Goal: Task Accomplishment & Management: Manage account settings

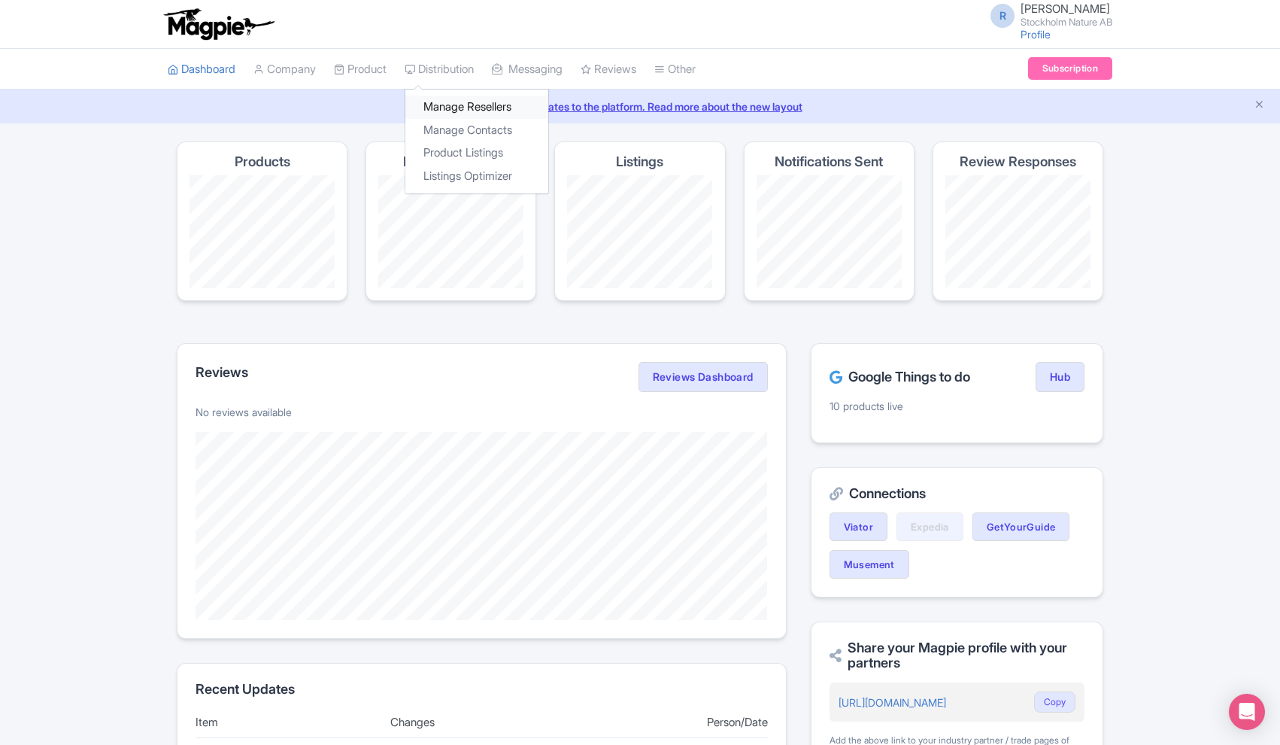
click at [455, 104] on link "Manage Resellers" at bounding box center [476, 107] width 143 height 23
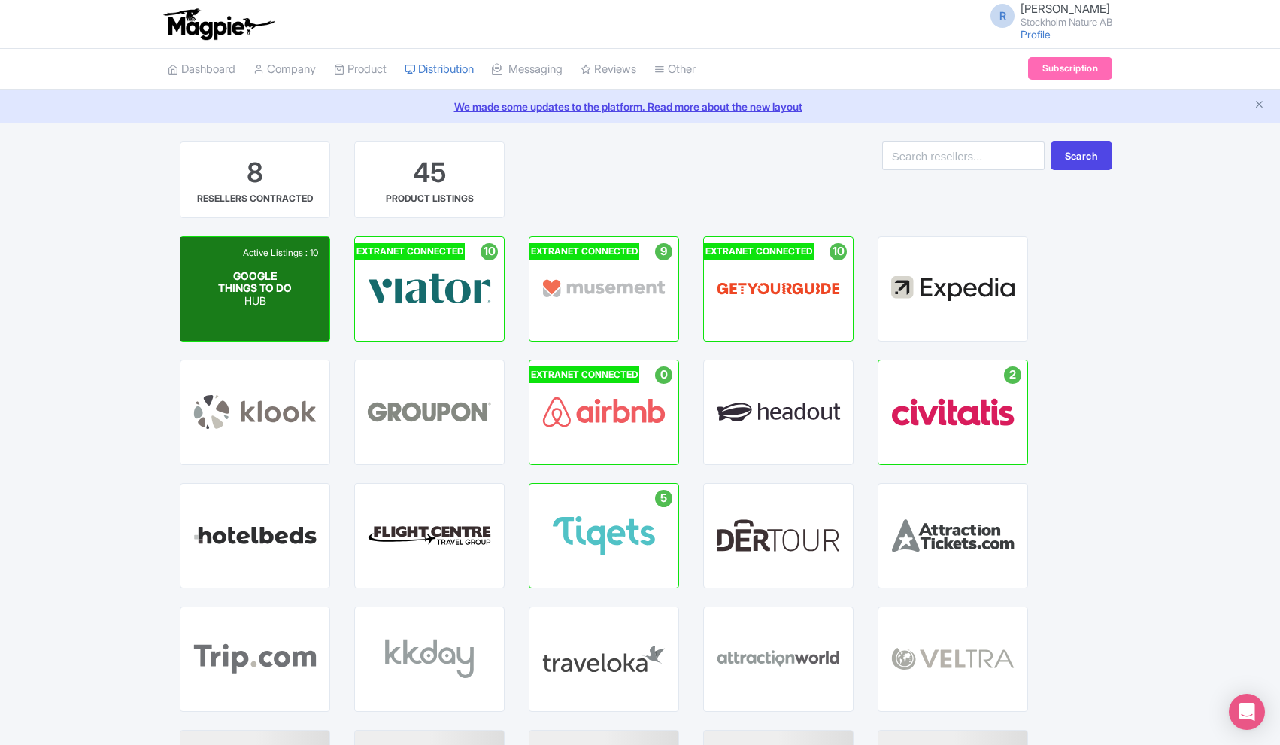
click at [291, 287] on div "GOOGLE THINGS TO DO HUB" at bounding box center [255, 288] width 74 height 38
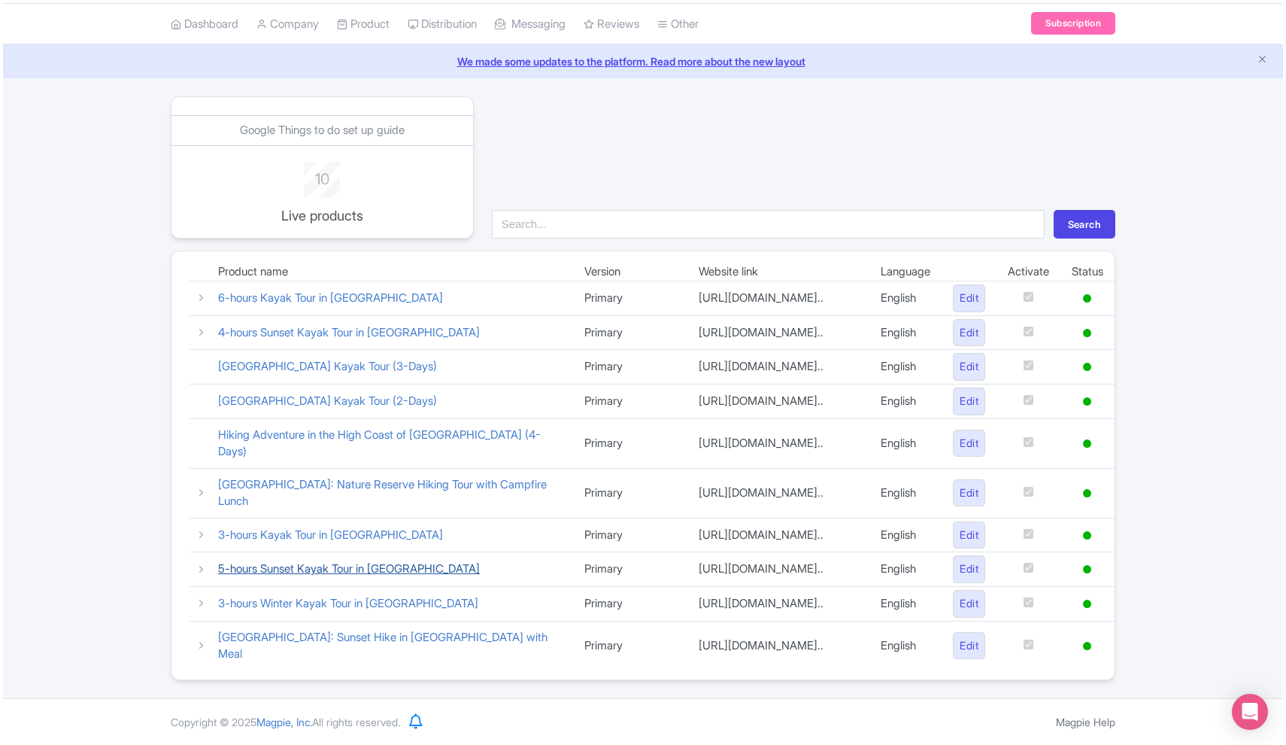
scroll to position [53, 0]
click at [197, 529] on icon at bounding box center [198, 534] width 11 height 11
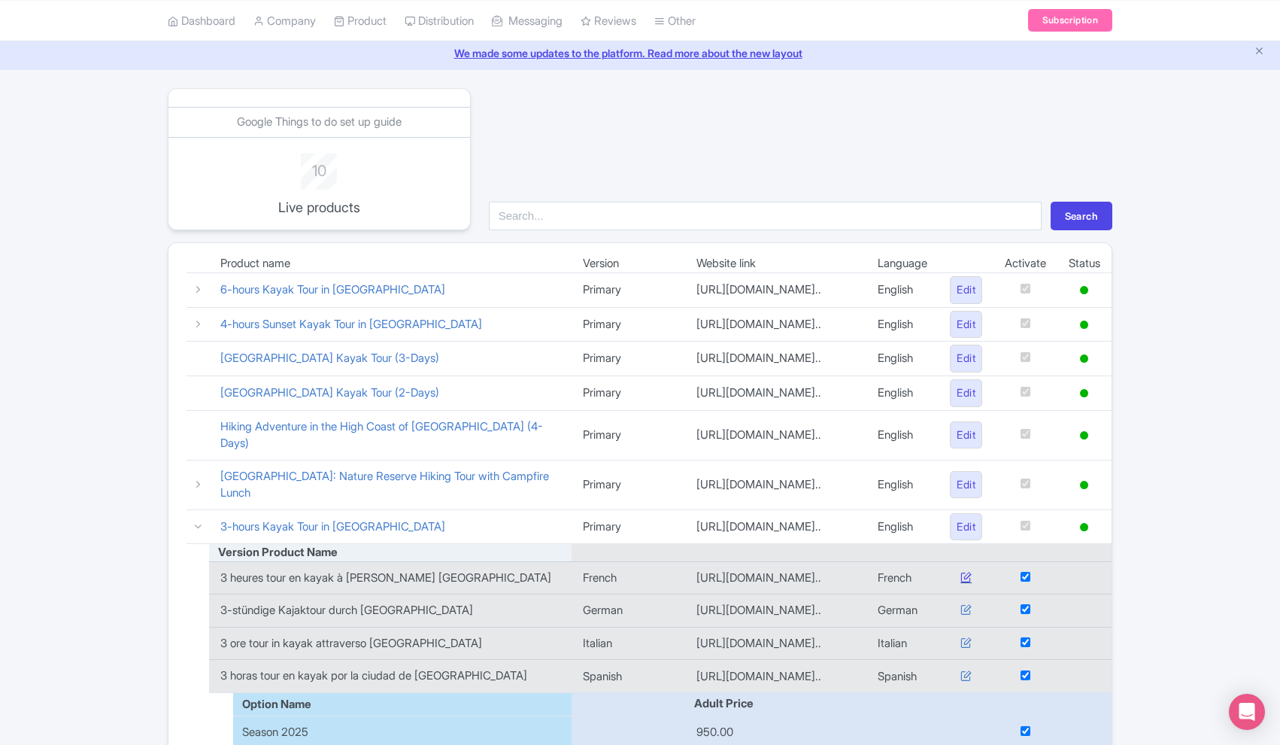
click at [961, 572] on icon at bounding box center [966, 576] width 11 height 11
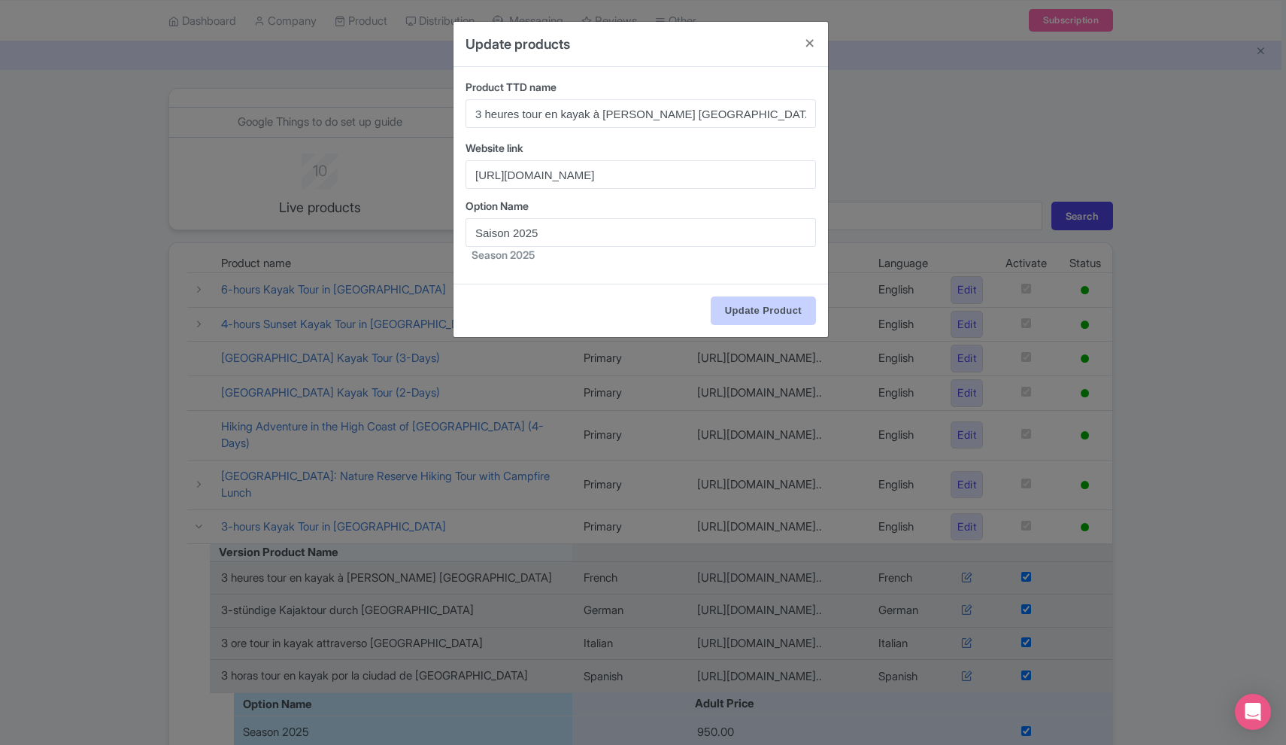
click at [770, 311] on input "Update Product" at bounding box center [763, 310] width 105 height 29
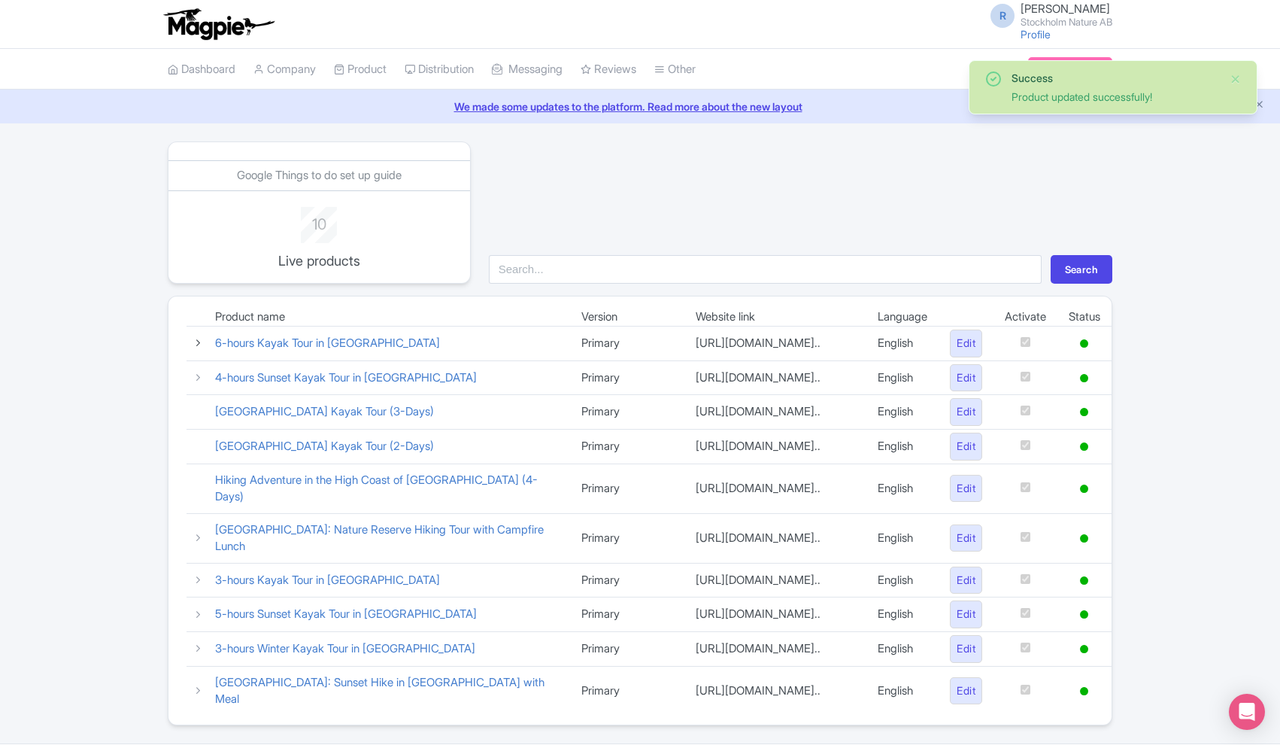
click at [200, 342] on icon at bounding box center [198, 342] width 11 height 11
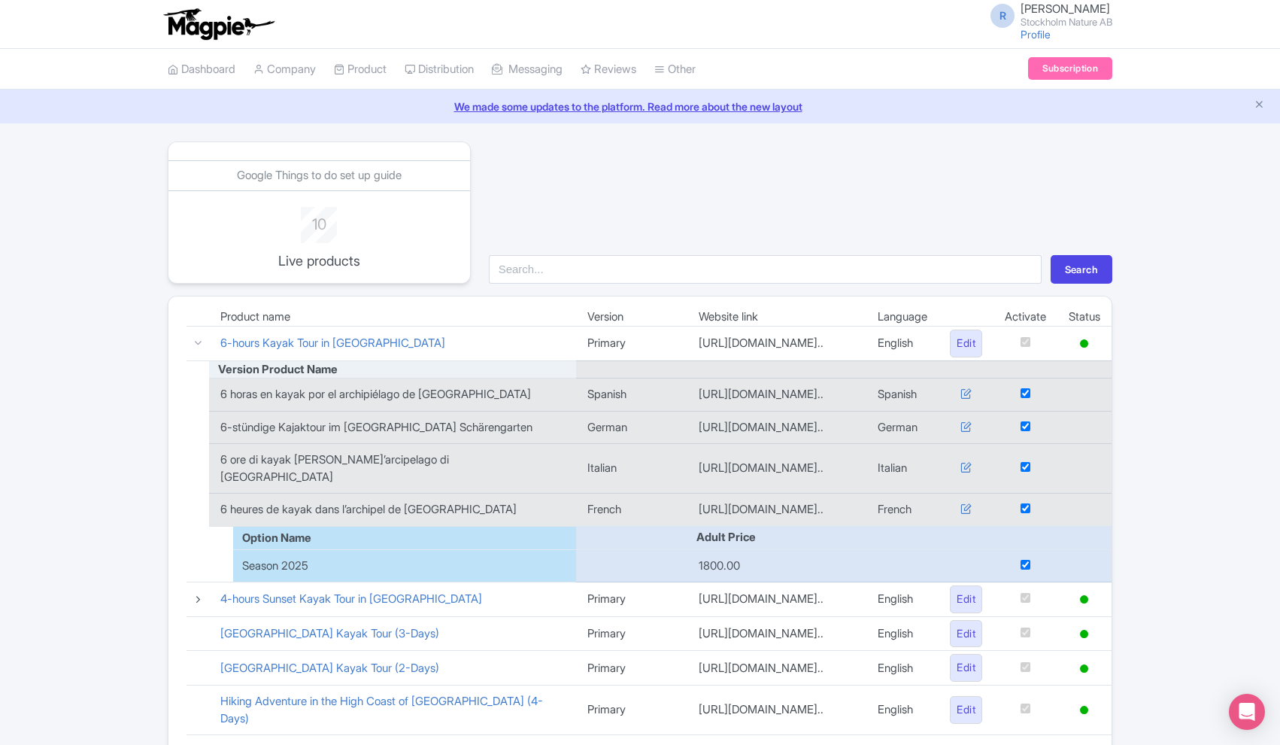
click at [198, 596] on icon at bounding box center [198, 598] width 11 height 11
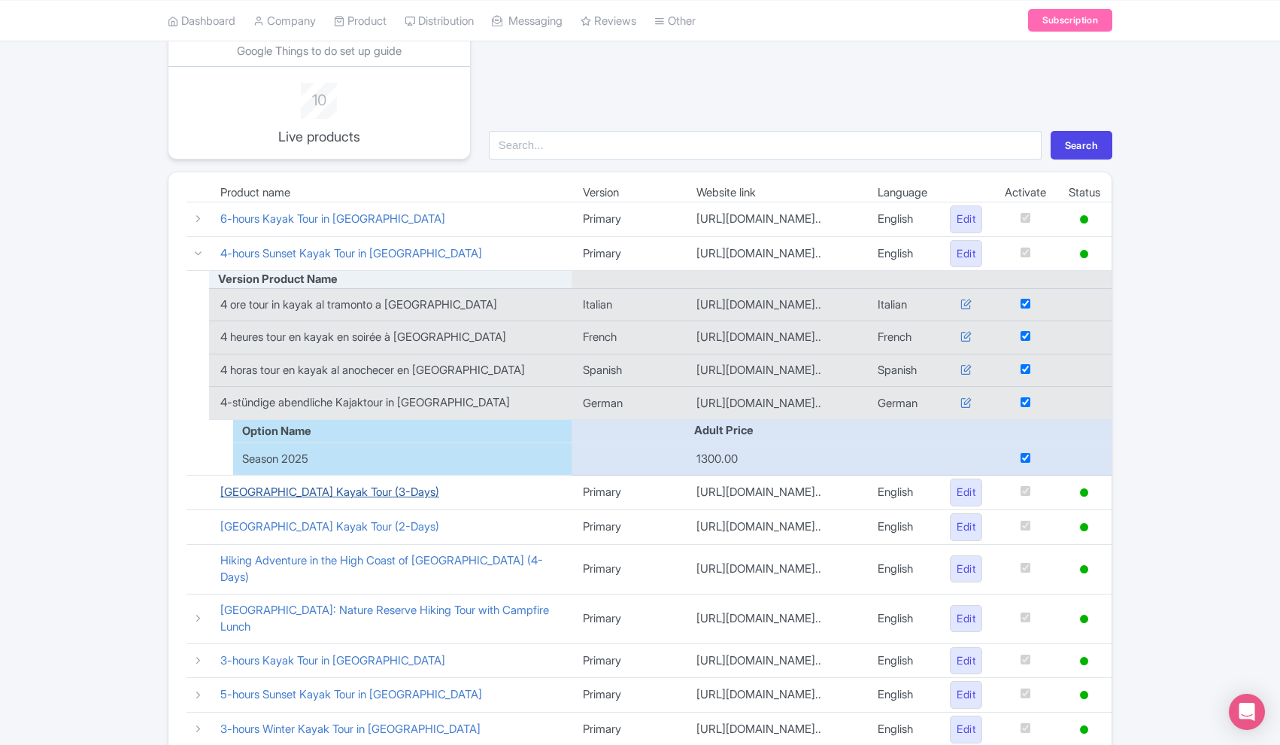
scroll to position [133, 0]
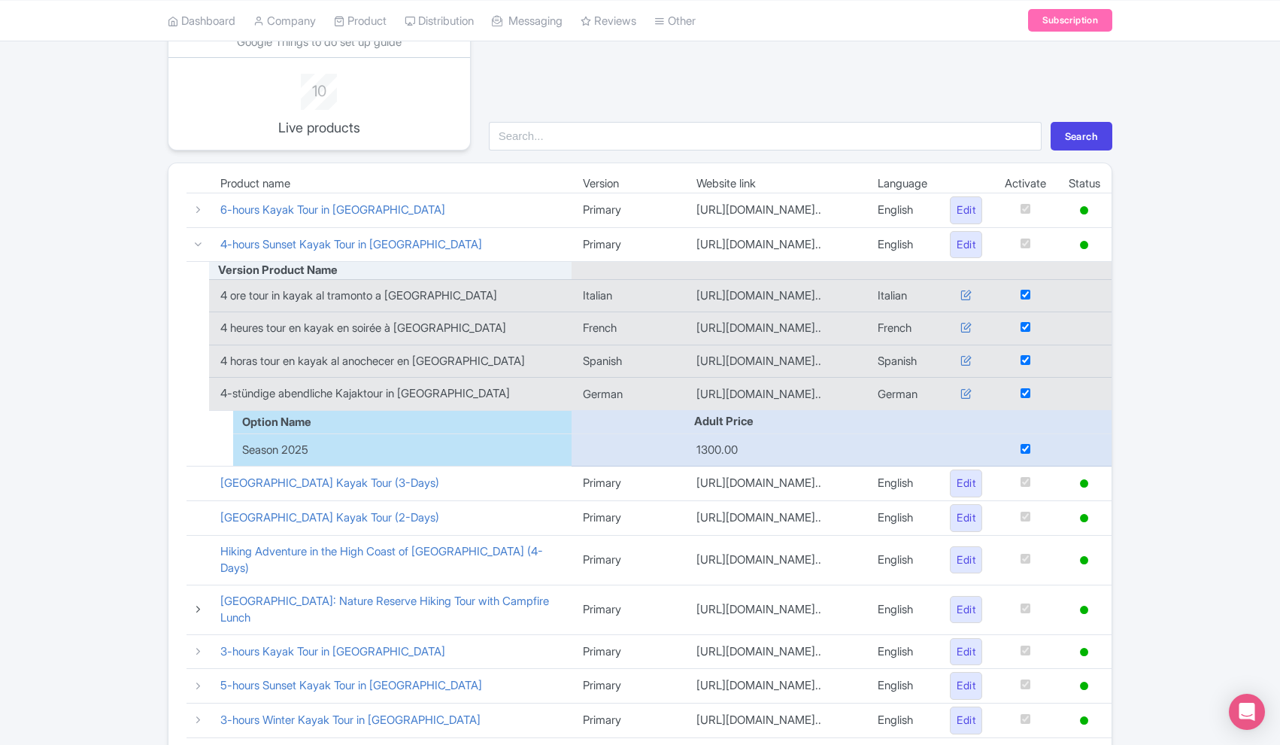
click at [194, 603] on icon at bounding box center [198, 608] width 11 height 11
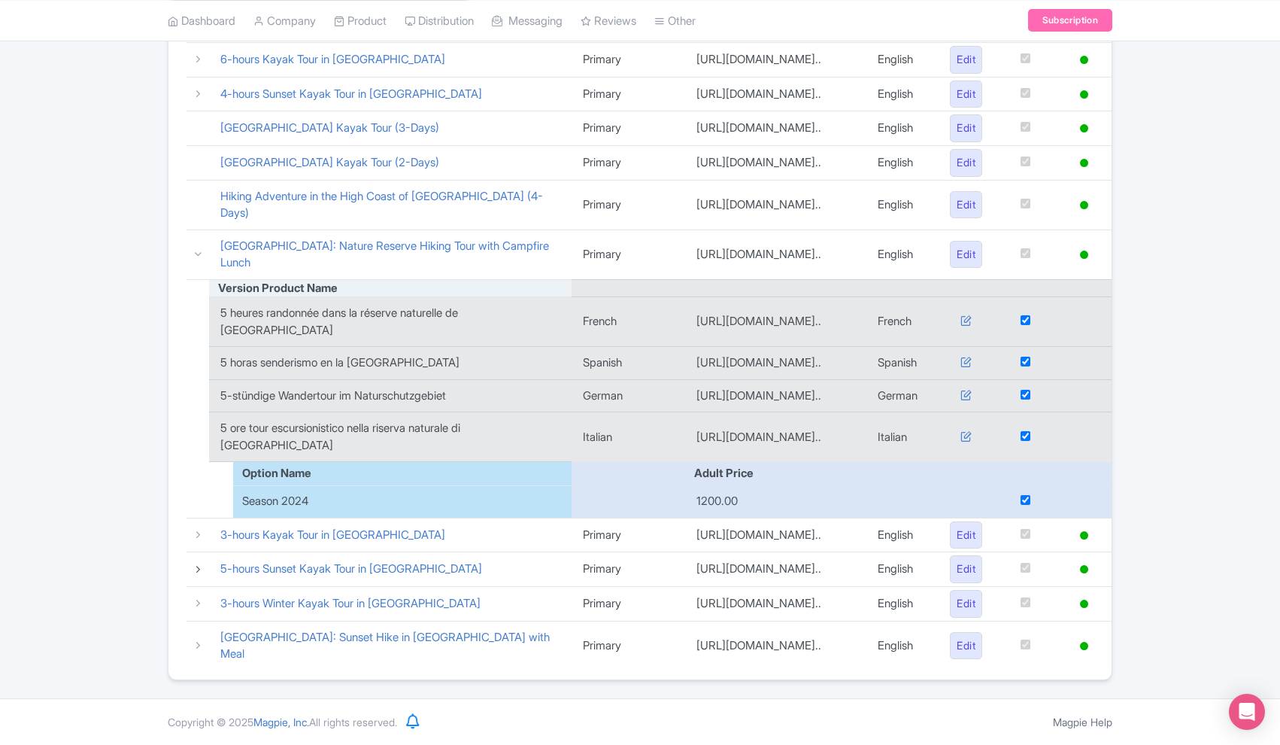
click at [197, 566] on icon at bounding box center [198, 568] width 11 height 11
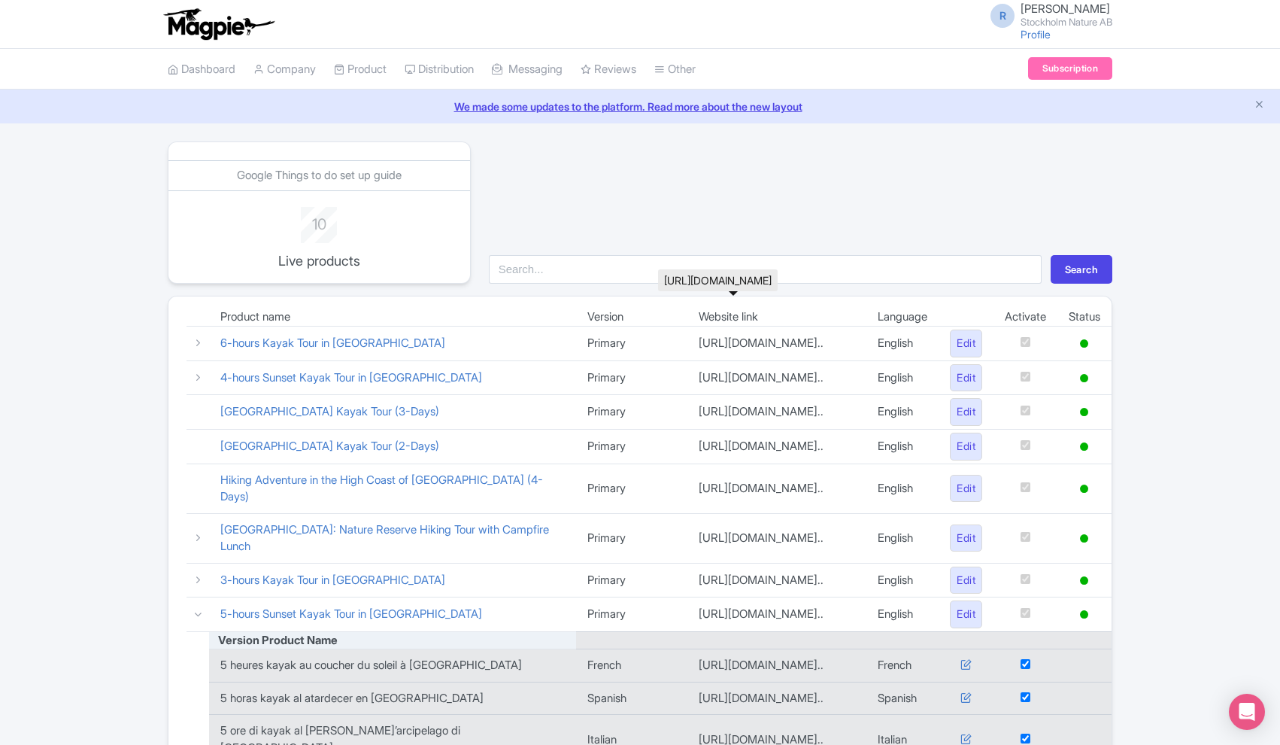
scroll to position [0, 0]
click at [196, 615] on icon at bounding box center [198, 614] width 11 height 11
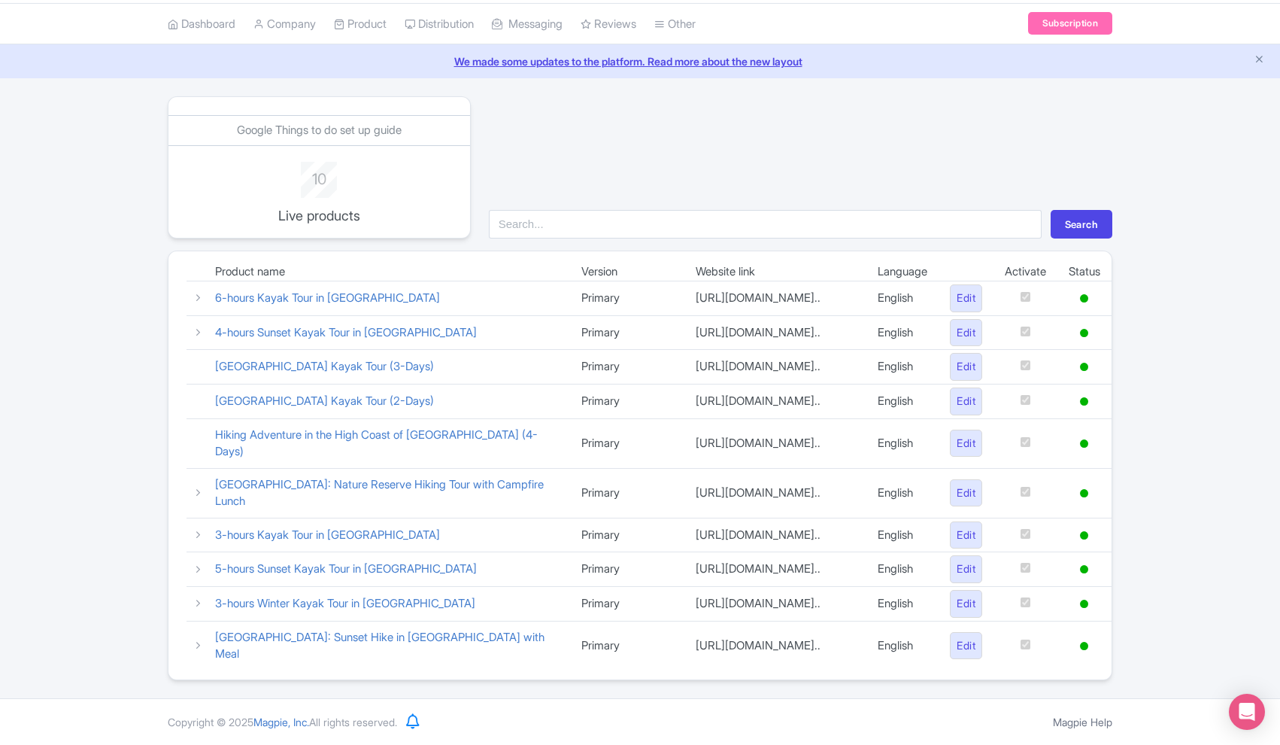
scroll to position [53, 0]
click at [198, 292] on icon at bounding box center [198, 297] width 11 height 11
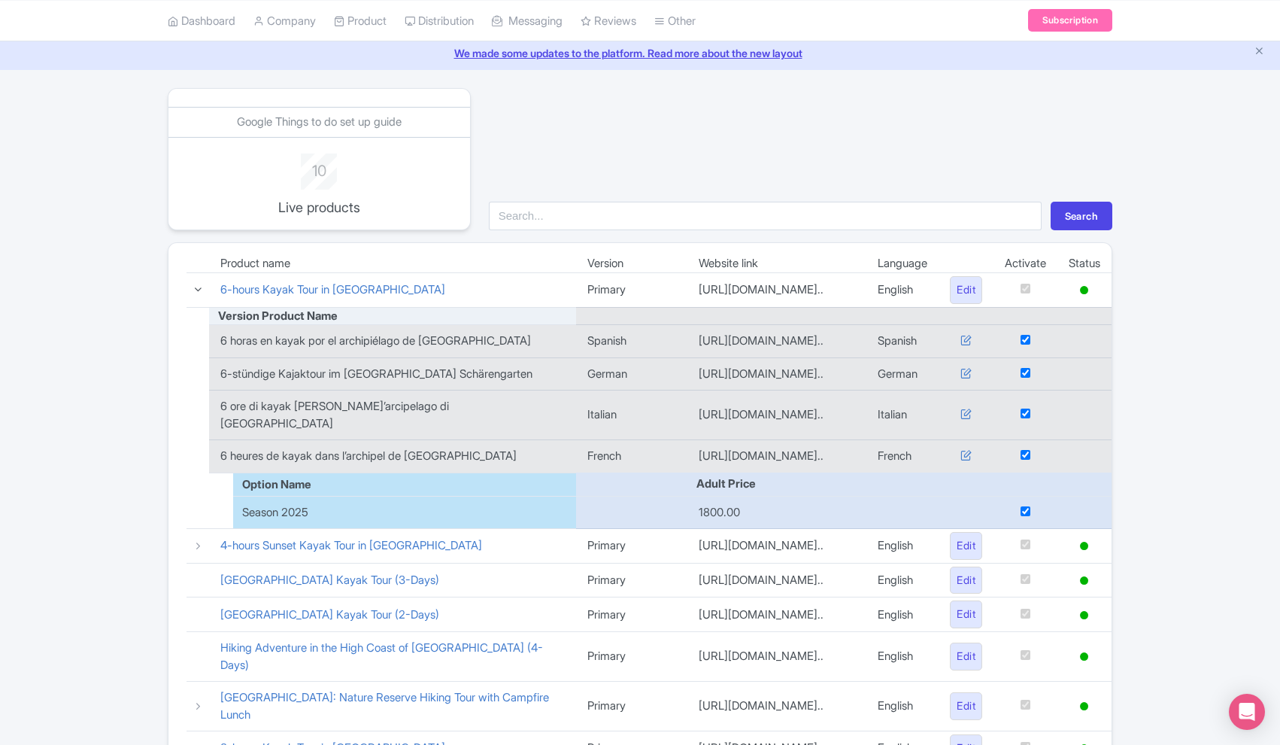
click at [198, 291] on icon at bounding box center [198, 289] width 11 height 11
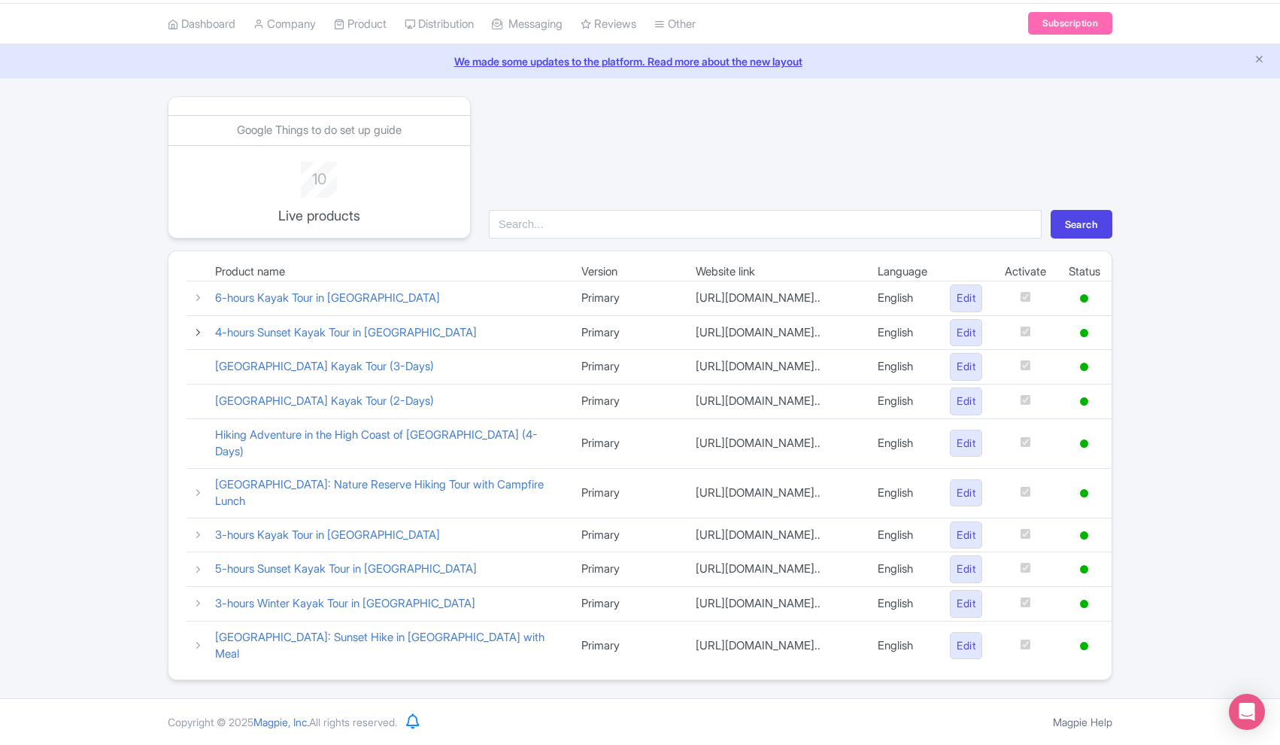
click at [199, 326] on icon at bounding box center [198, 331] width 11 height 11
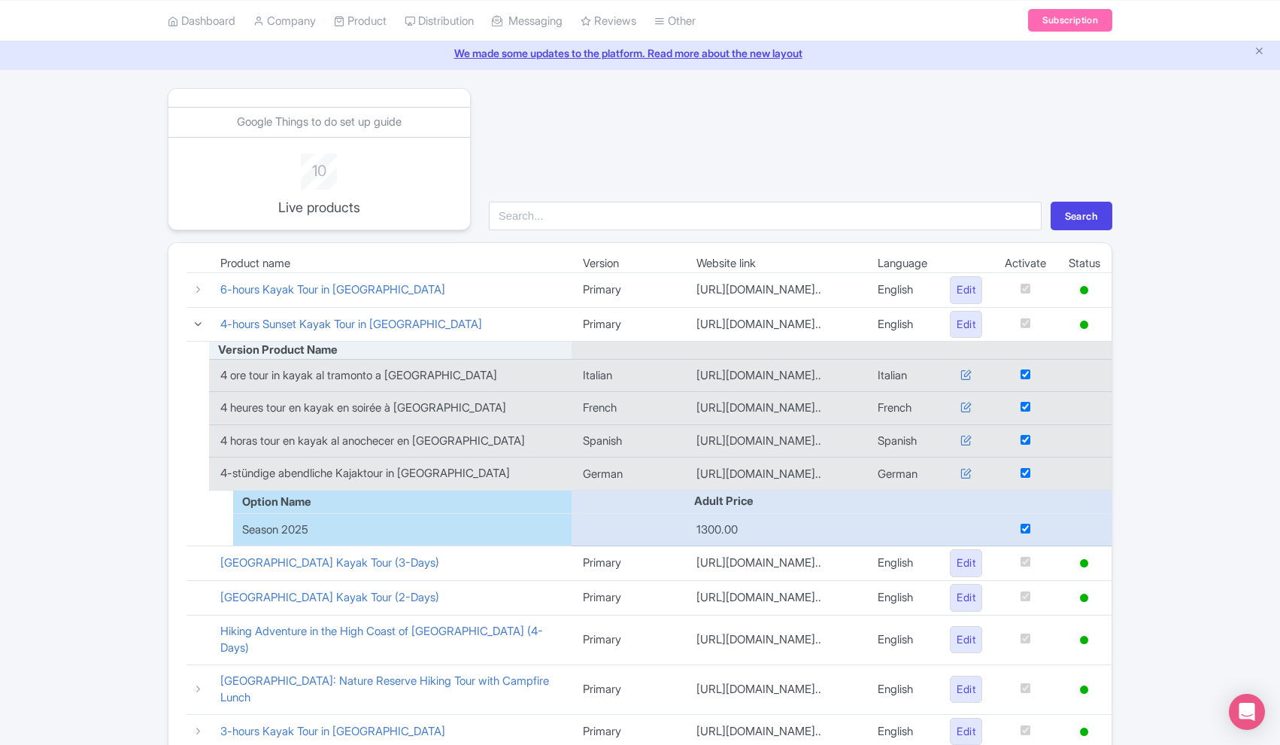
click at [199, 320] on icon at bounding box center [198, 323] width 11 height 11
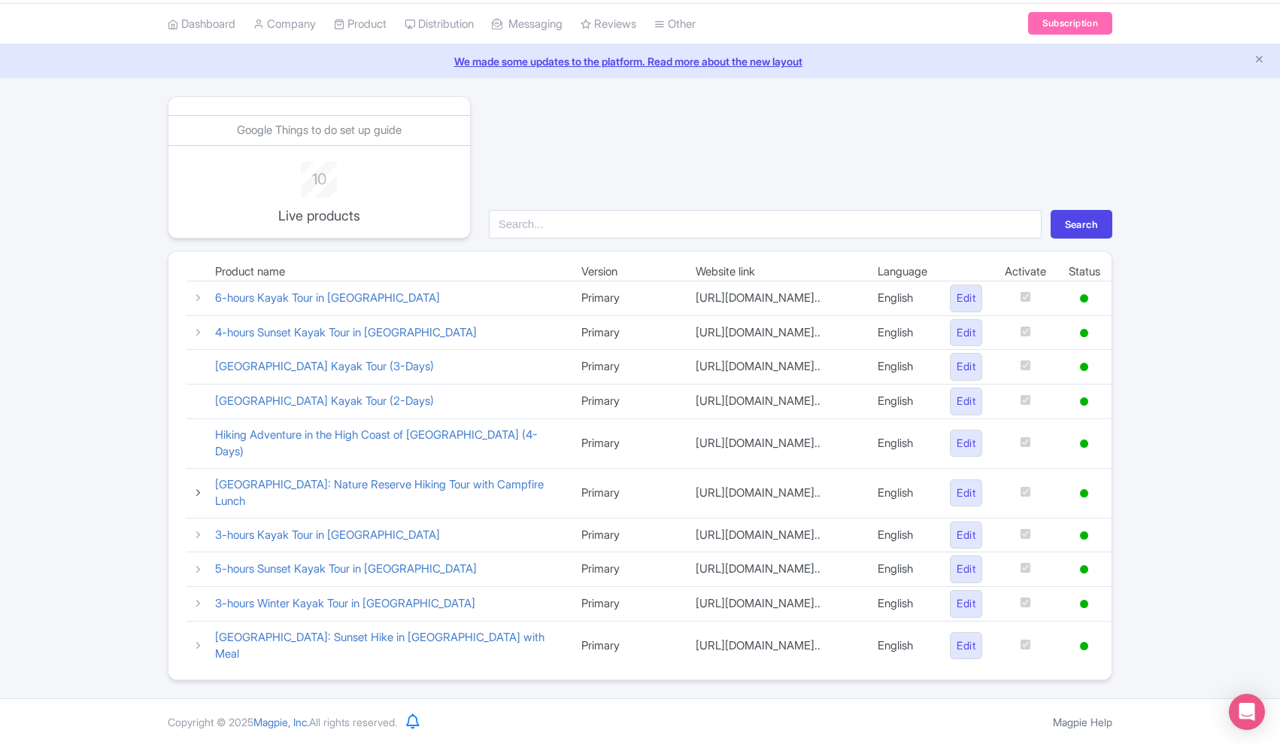
click at [199, 487] on icon at bounding box center [198, 492] width 11 height 11
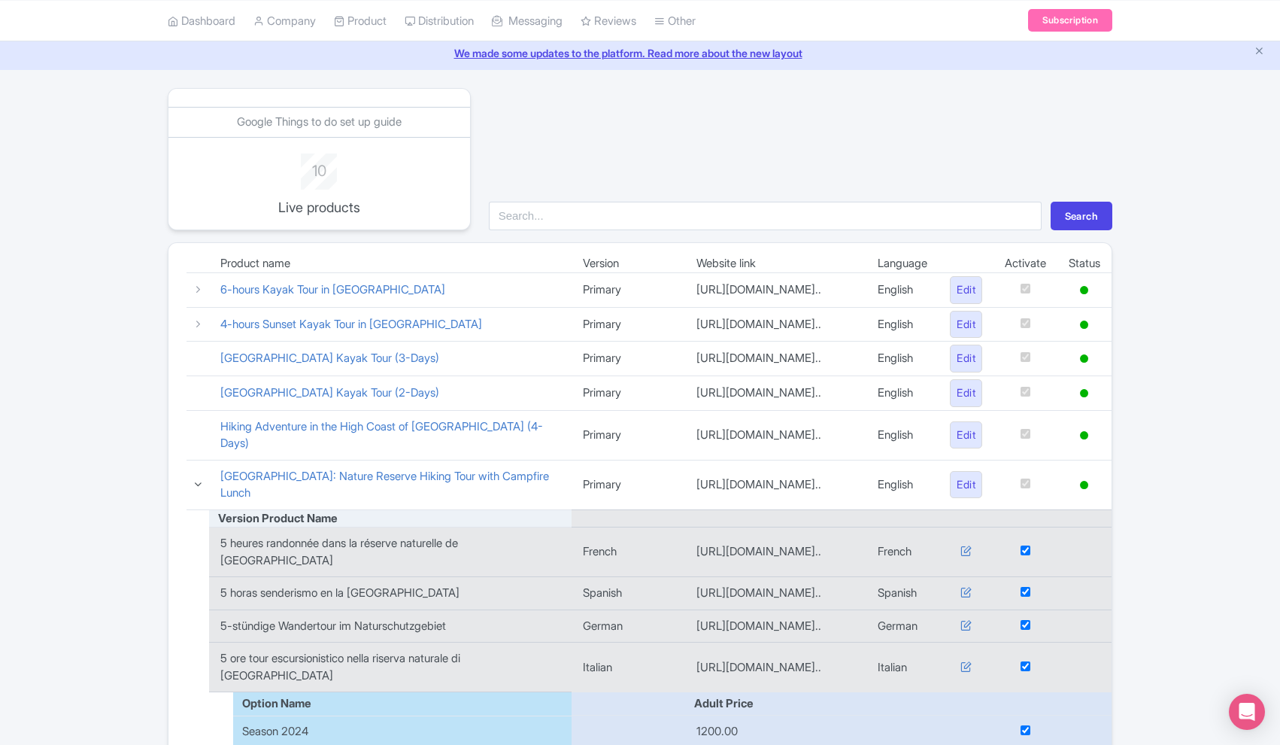
click at [199, 481] on icon at bounding box center [198, 483] width 11 height 11
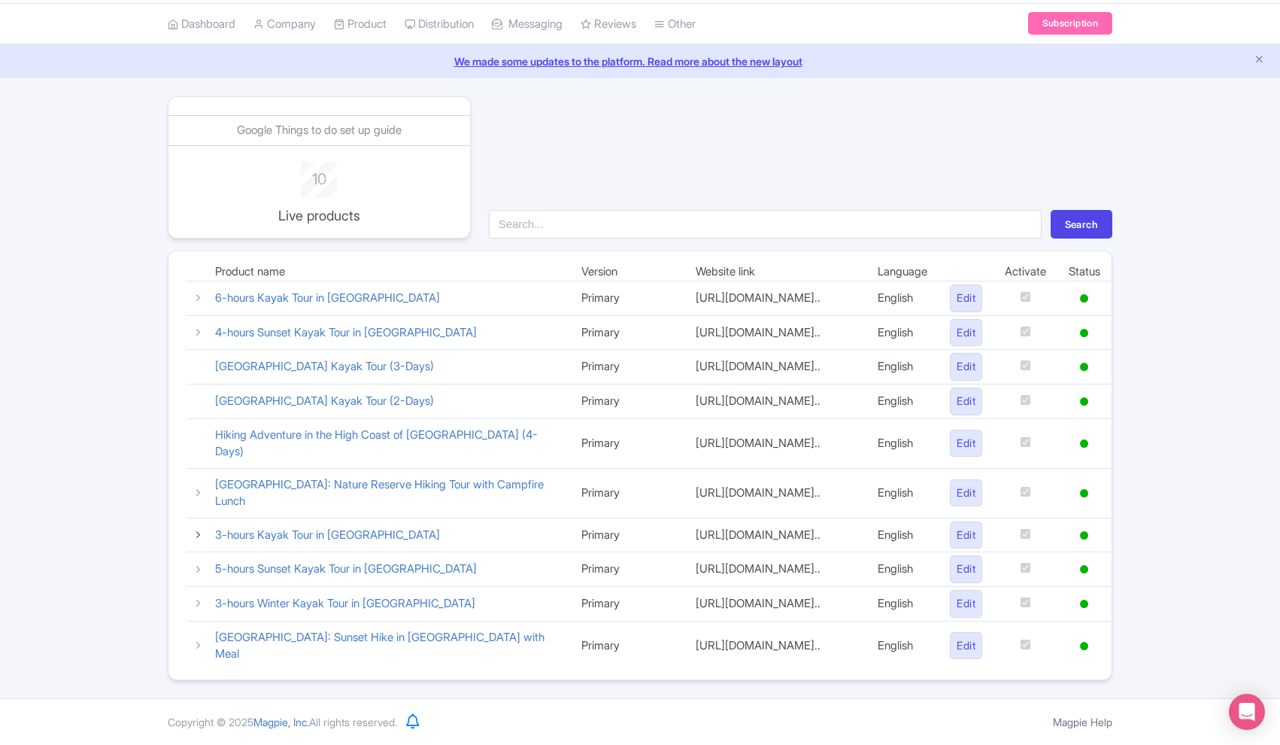
click at [198, 529] on icon at bounding box center [198, 534] width 11 height 11
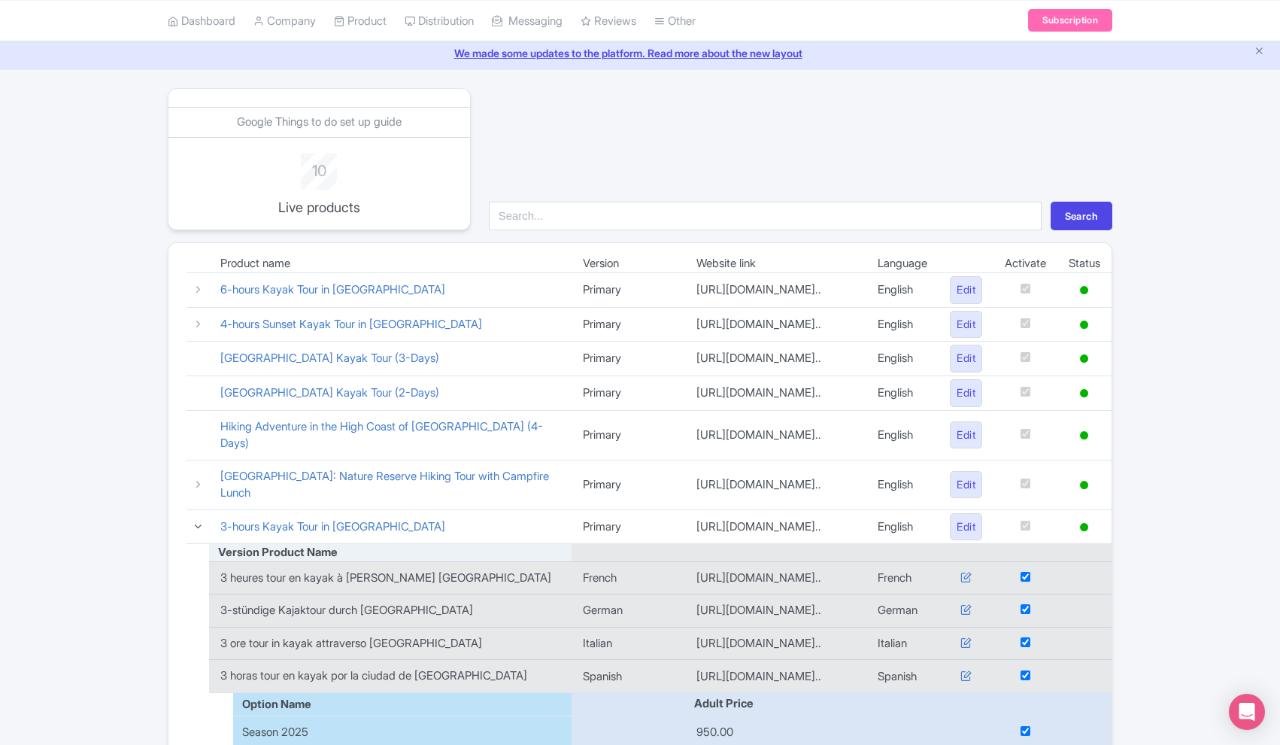
click at [198, 521] on icon at bounding box center [198, 526] width 11 height 11
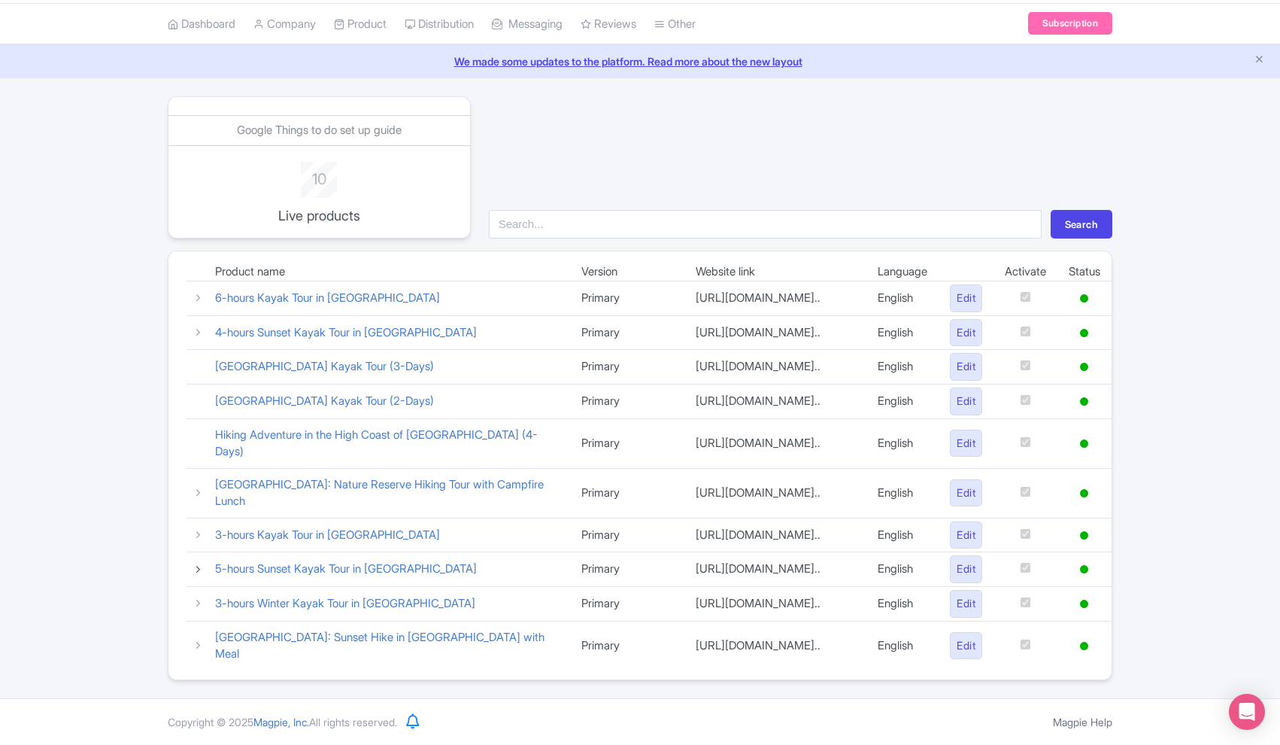
click at [199, 563] on icon at bounding box center [198, 568] width 11 height 11
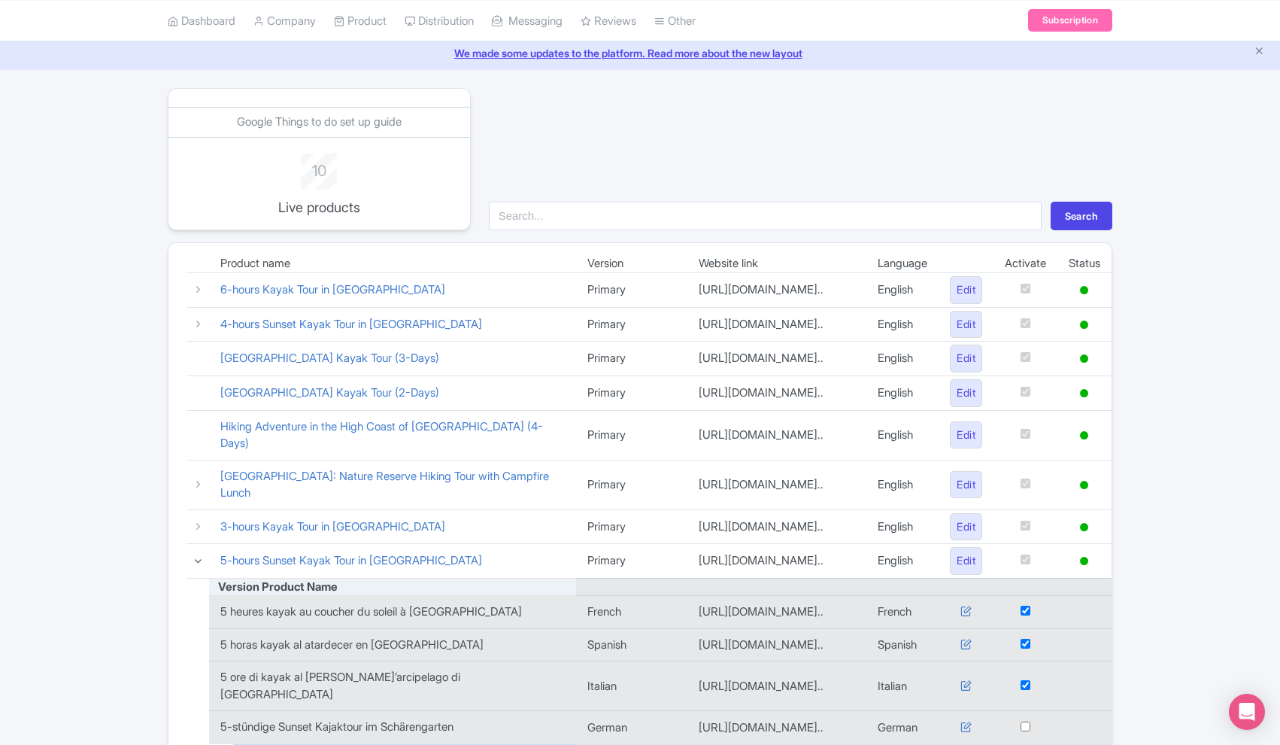
click at [199, 562] on icon at bounding box center [198, 560] width 11 height 11
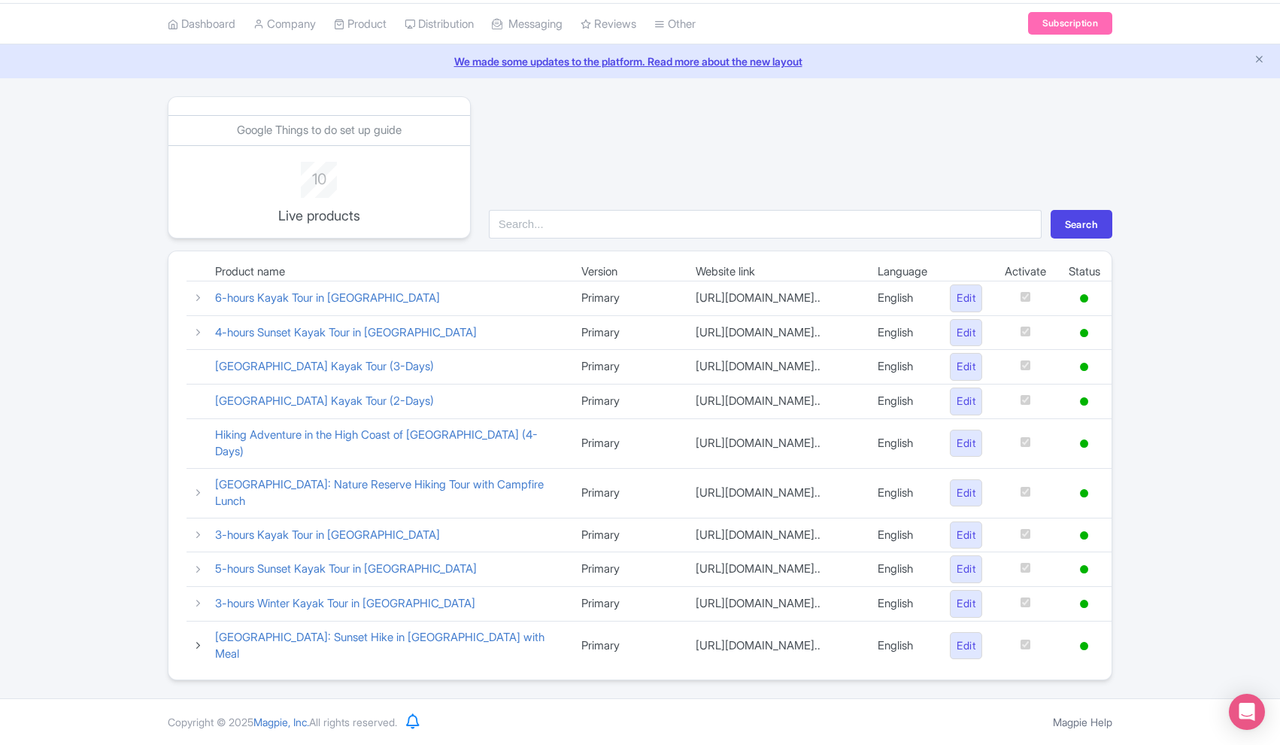
click at [199, 642] on icon at bounding box center [198, 644] width 11 height 11
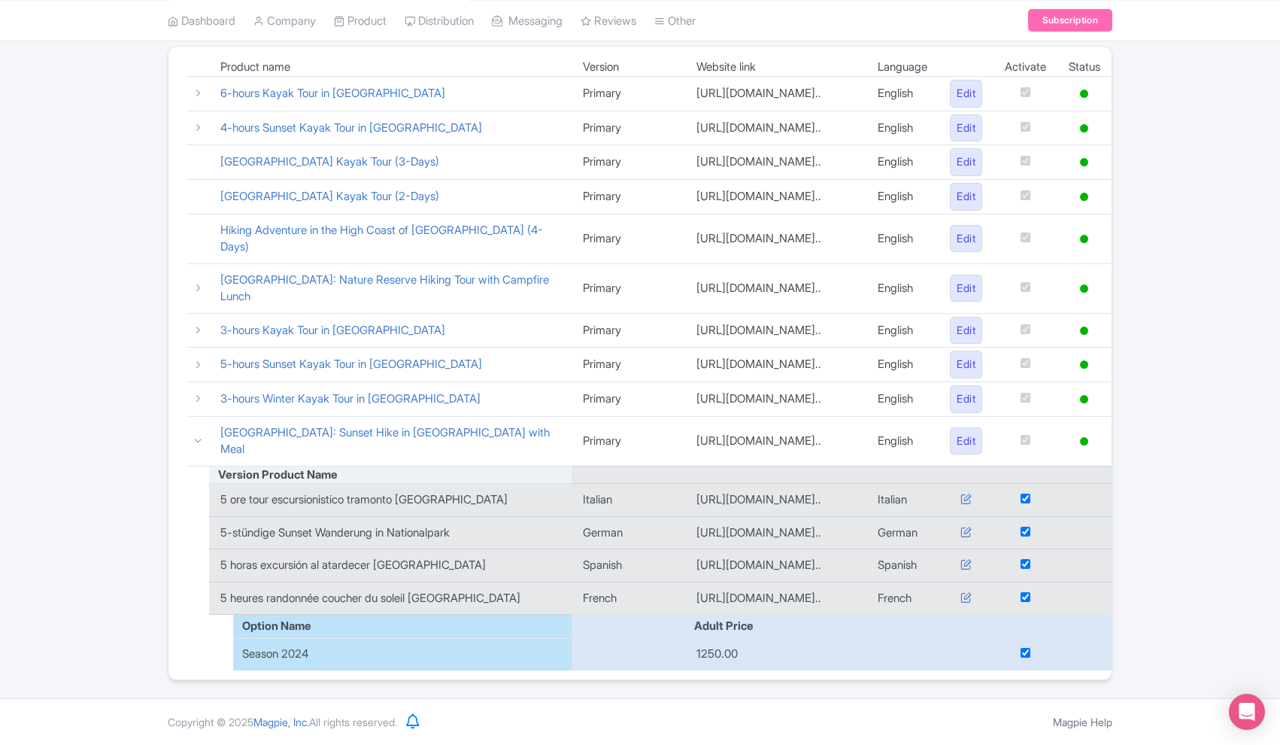
scroll to position [305, 0]
click at [201, 435] on icon at bounding box center [198, 440] width 11 height 11
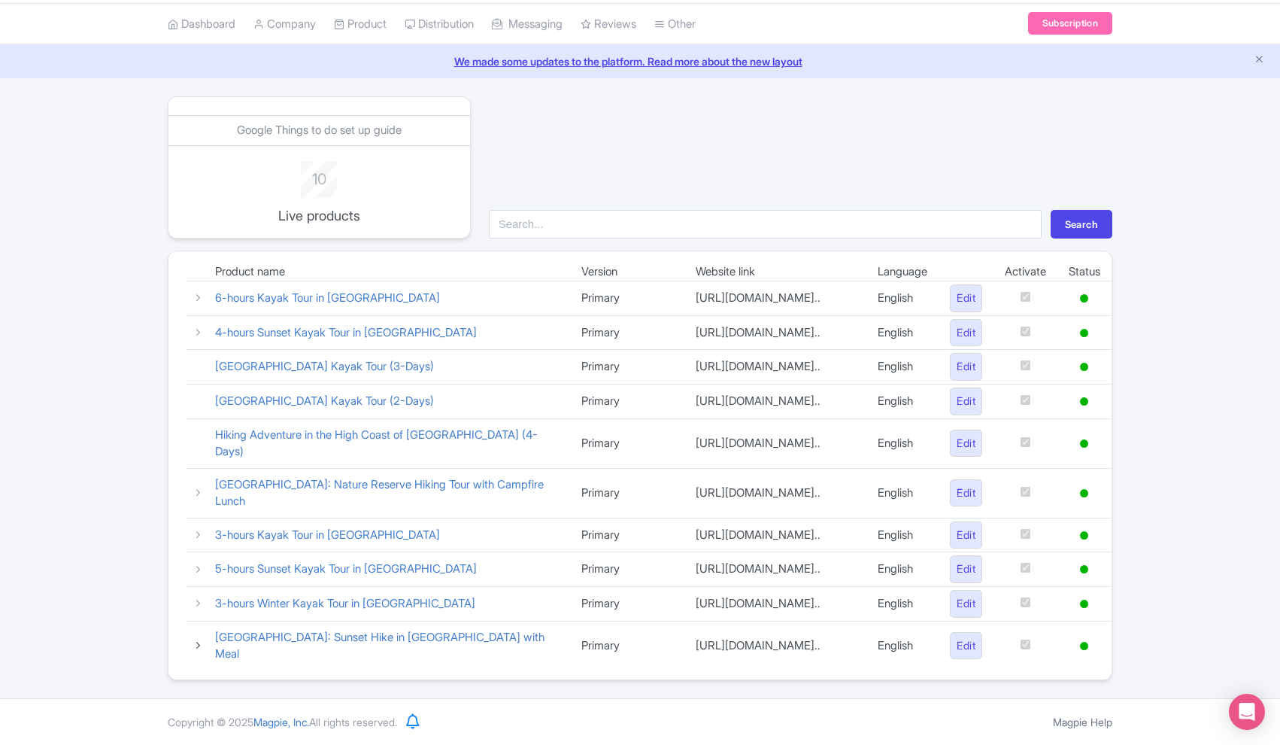
scroll to position [53, 0]
click at [200, 645] on icon at bounding box center [198, 644] width 11 height 11
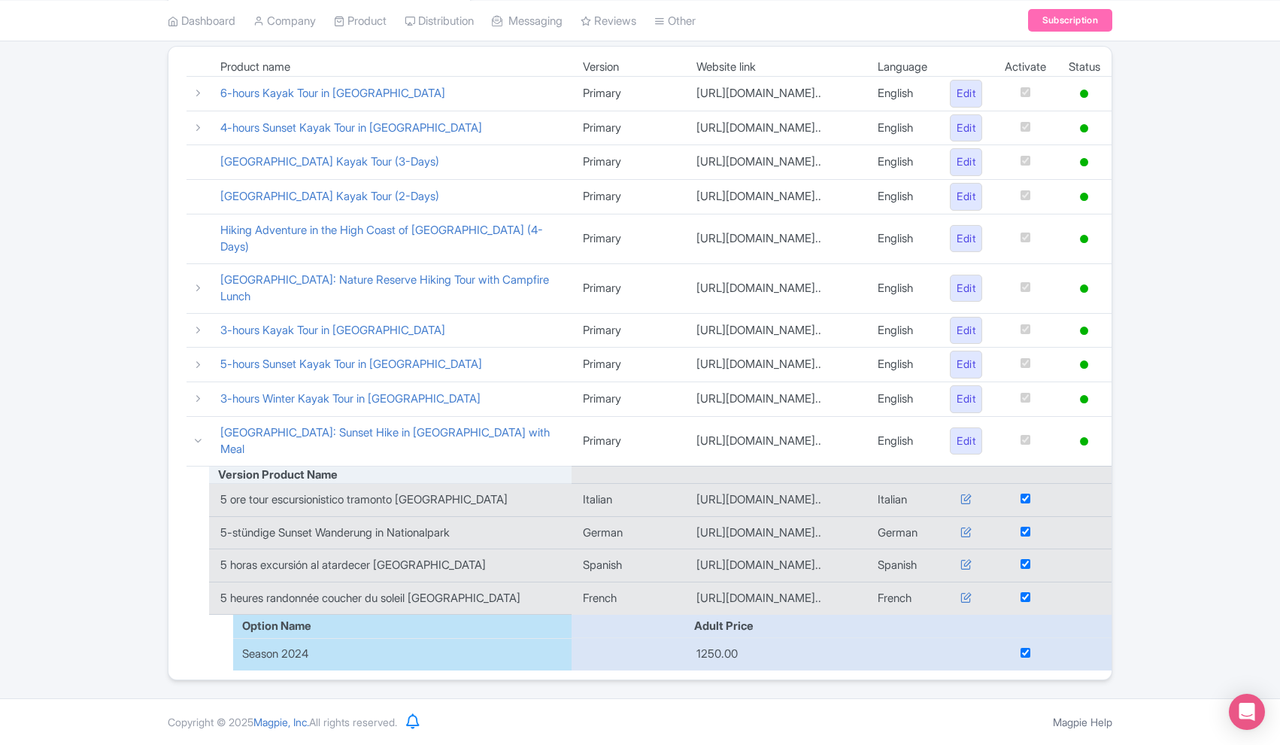
scroll to position [305, 0]
click at [196, 435] on icon at bounding box center [198, 440] width 11 height 11
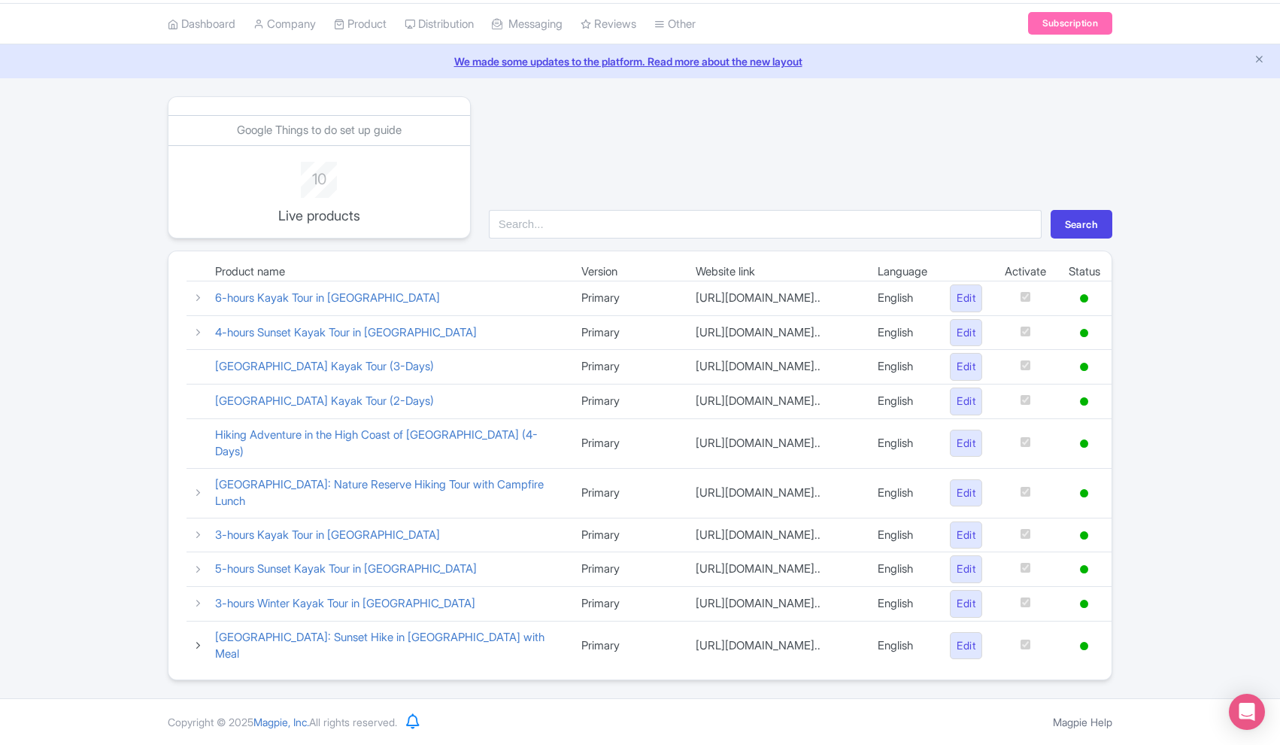
scroll to position [53, 0]
click at [196, 487] on icon at bounding box center [198, 492] width 11 height 11
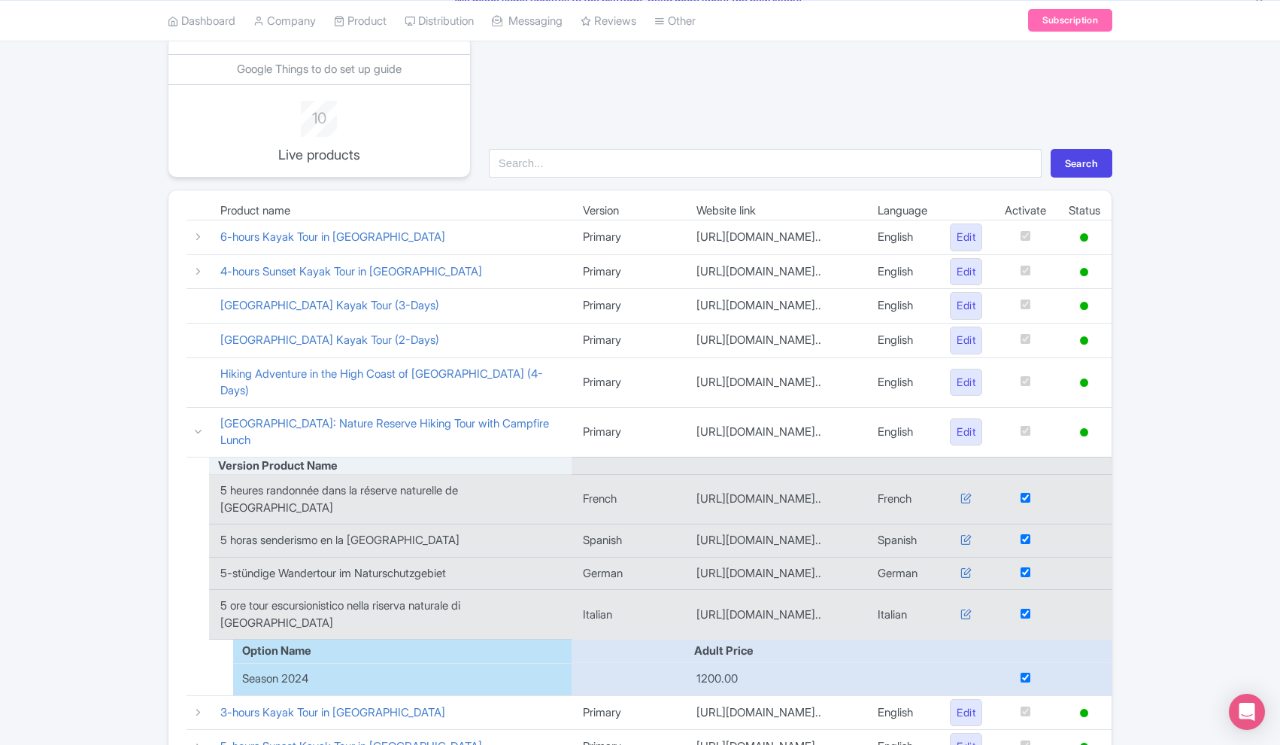
scroll to position [147, 0]
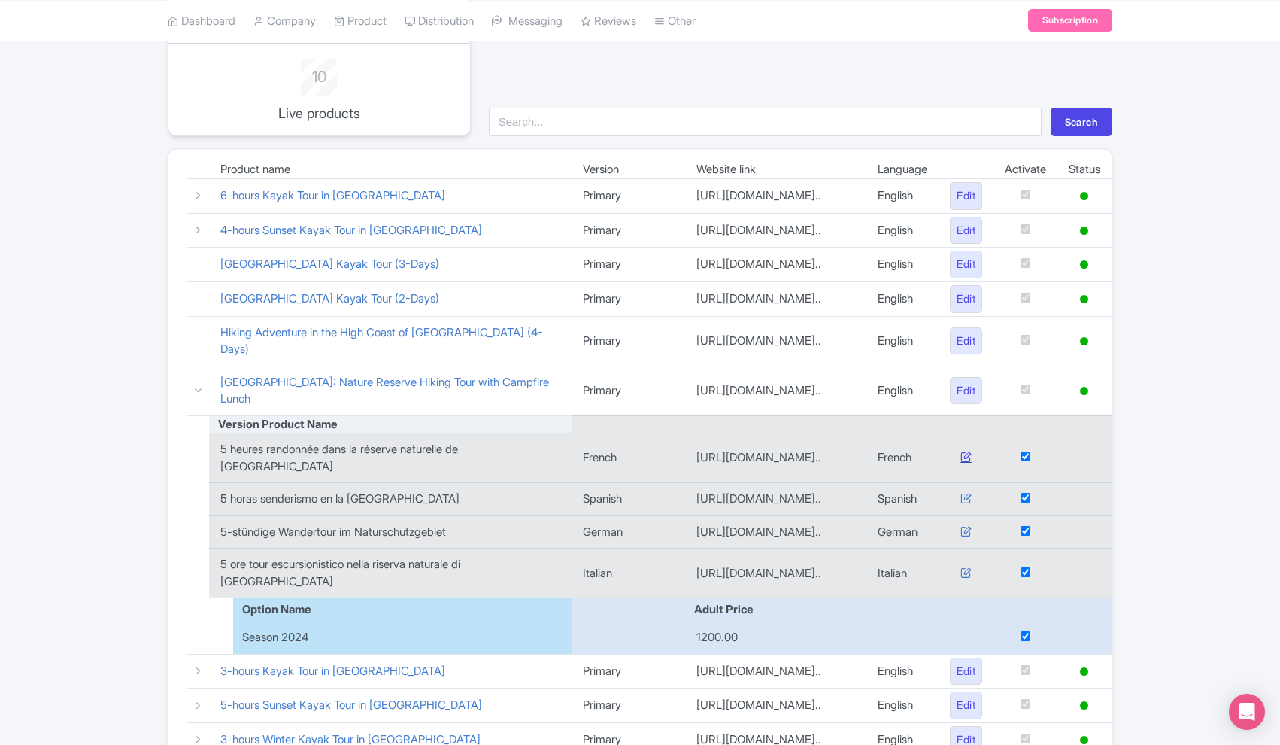
click at [961, 455] on icon at bounding box center [966, 456] width 11 height 11
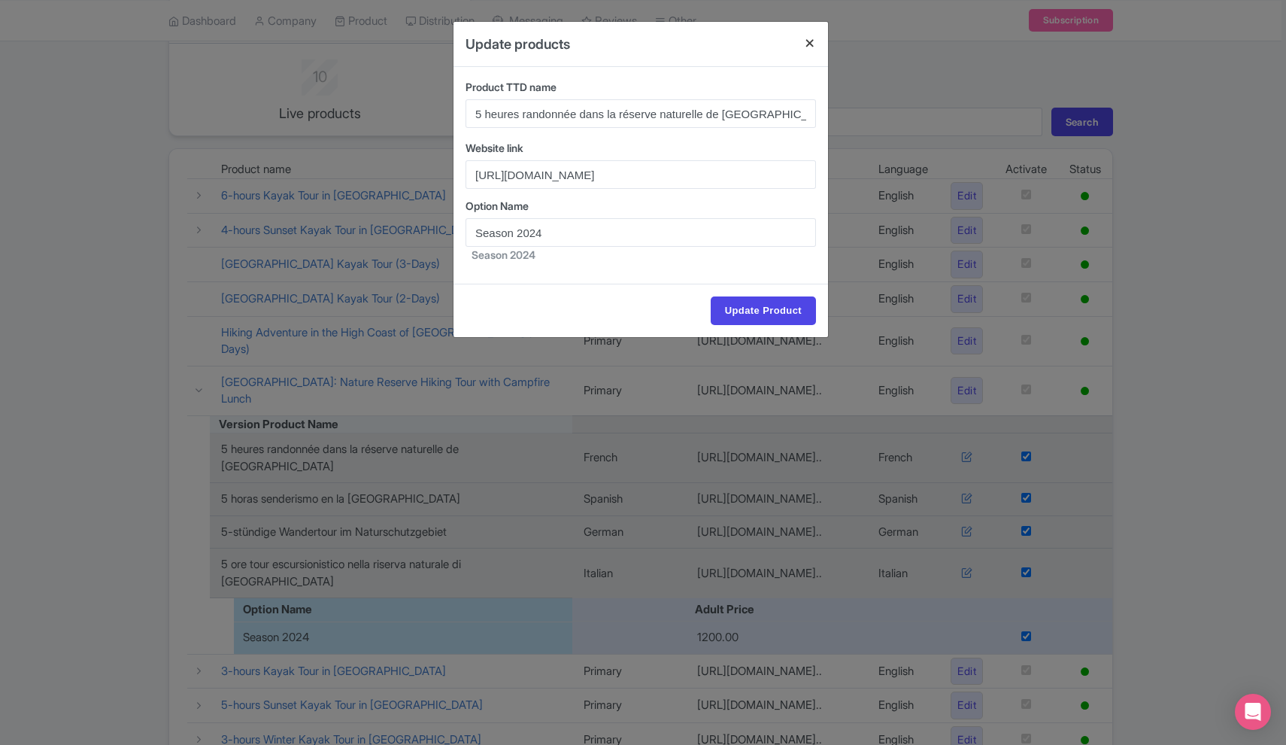
click at [809, 38] on button "Close" at bounding box center [810, 43] width 36 height 43
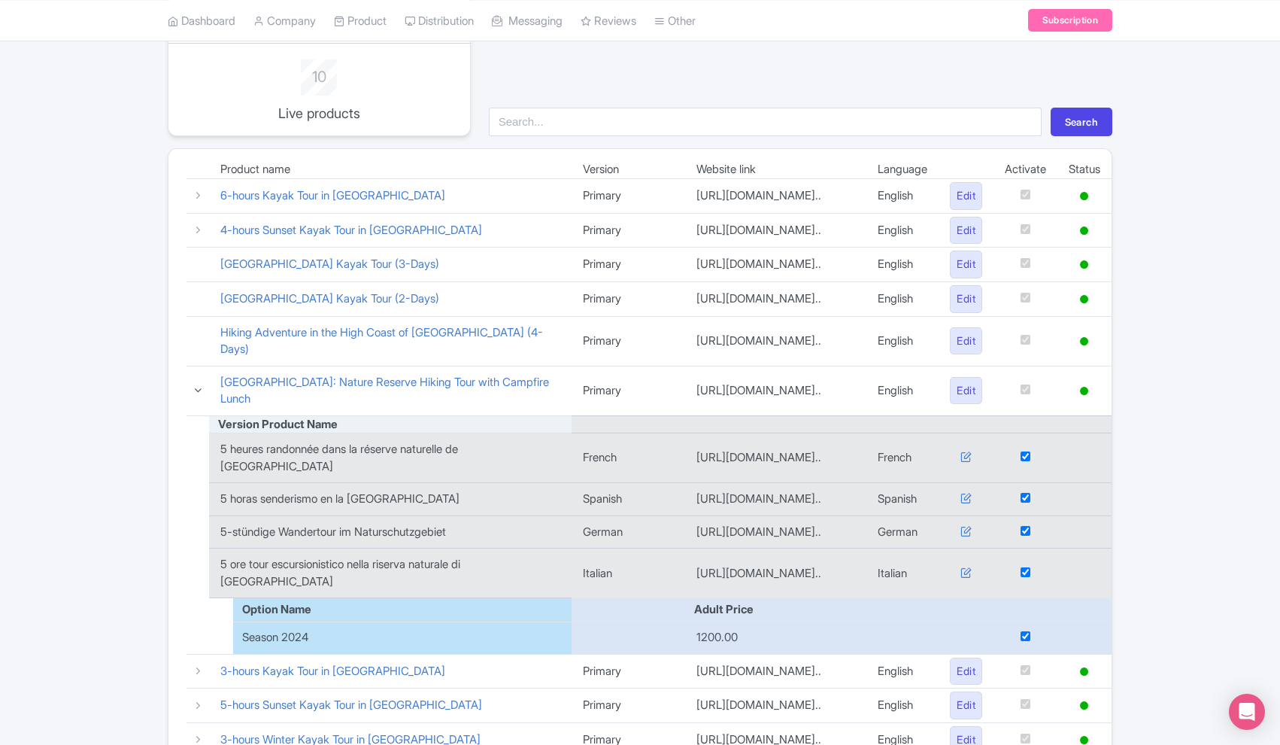
click at [199, 384] on icon at bounding box center [198, 389] width 11 height 11
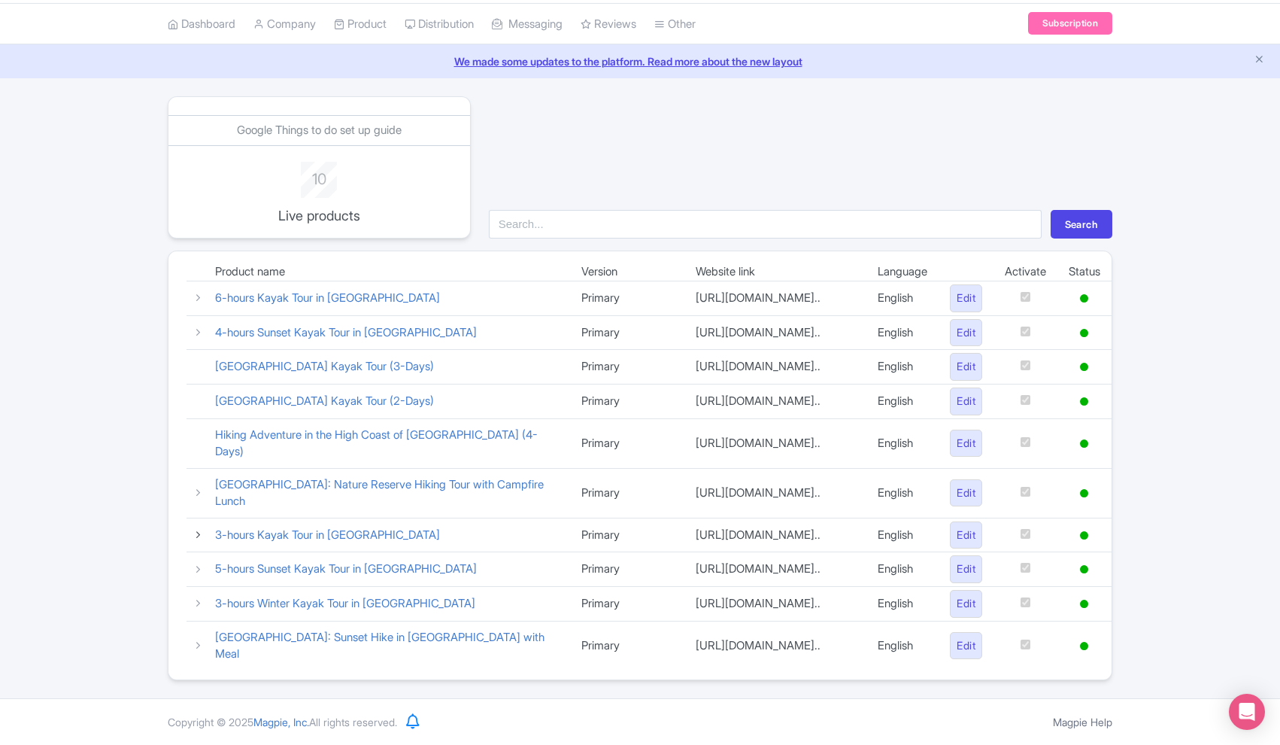
click at [195, 529] on icon at bounding box center [198, 534] width 11 height 11
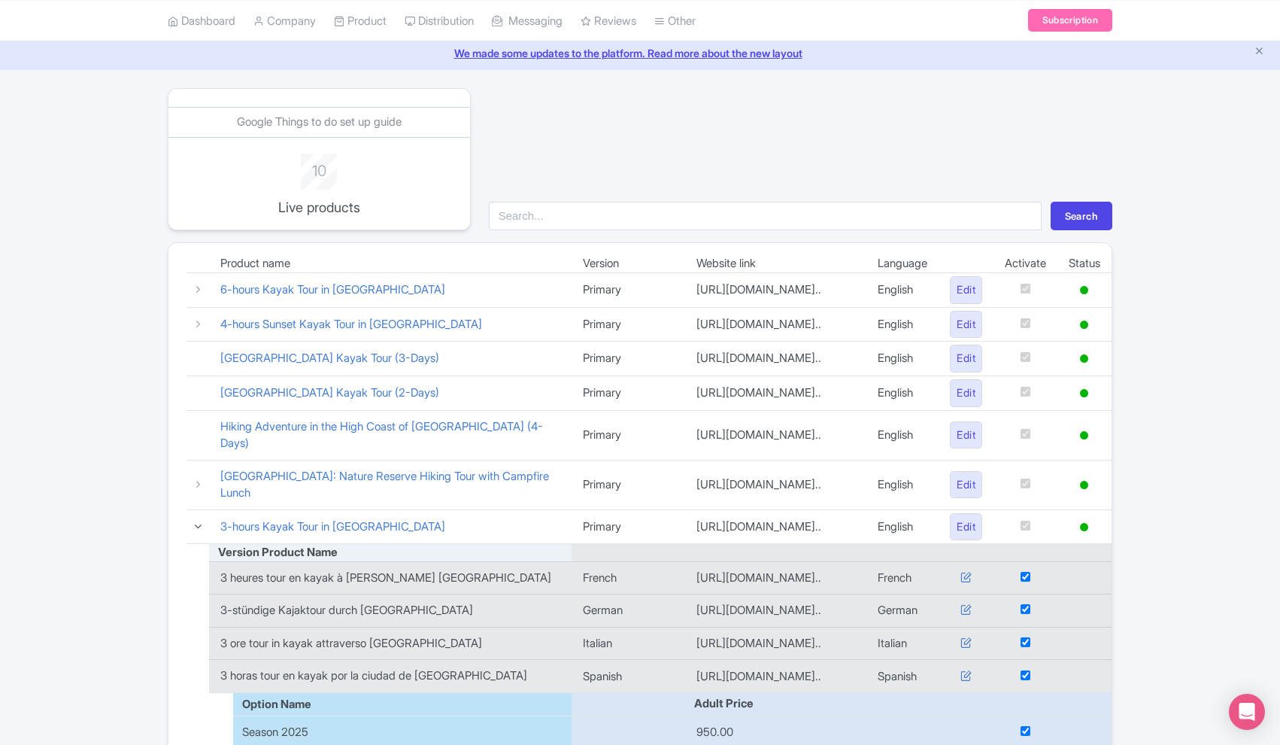
click at [195, 524] on icon at bounding box center [198, 526] width 11 height 11
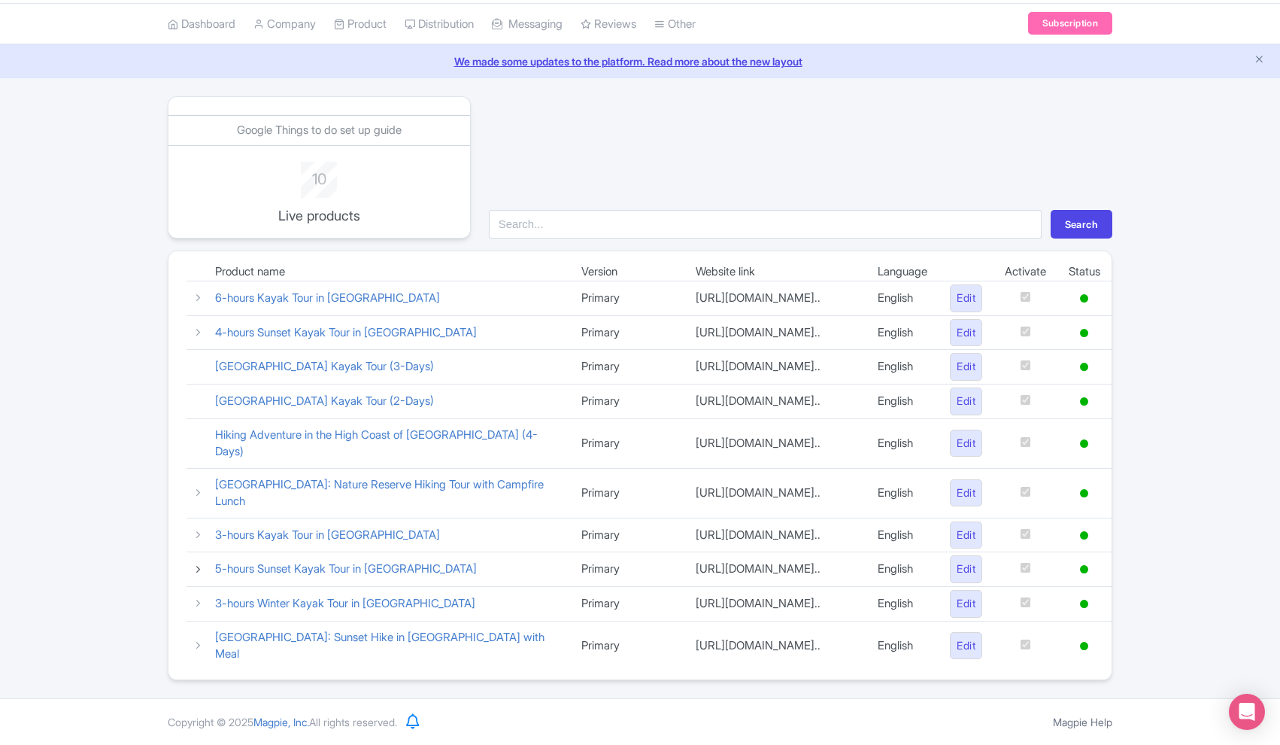
click at [195, 568] on icon at bounding box center [198, 568] width 11 height 11
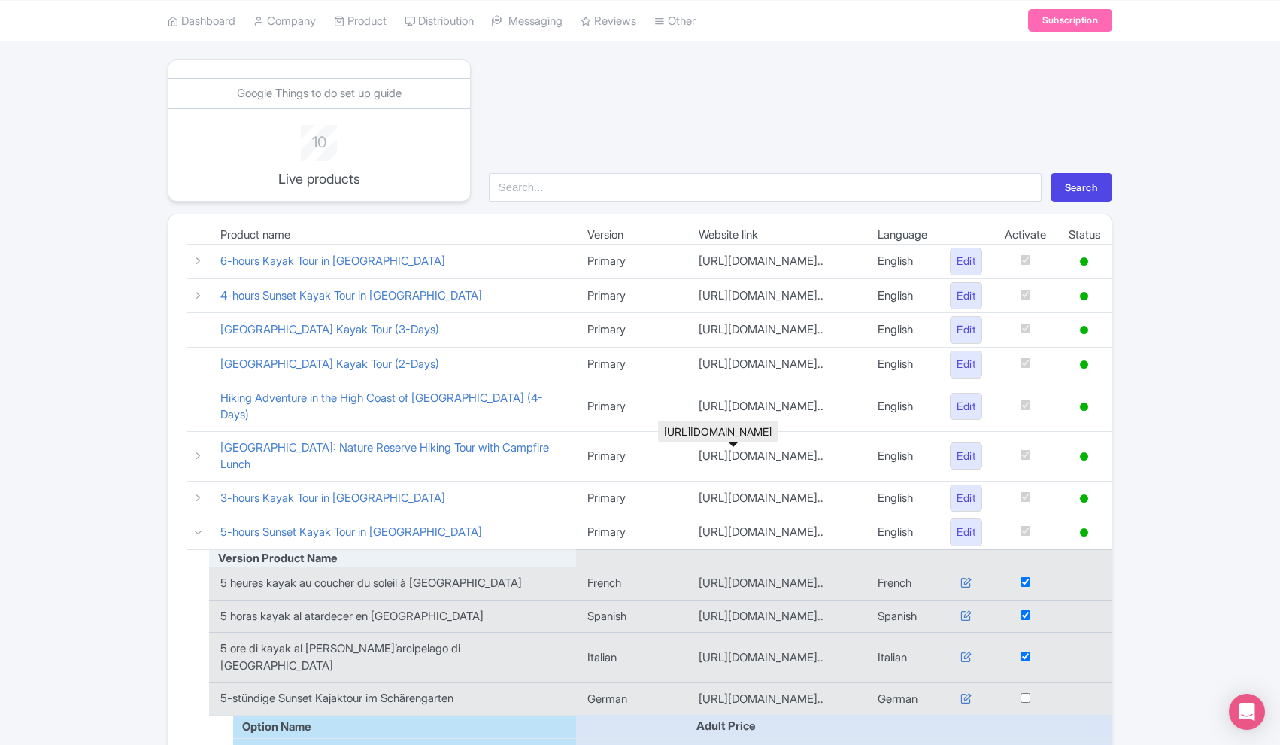
scroll to position [138, 0]
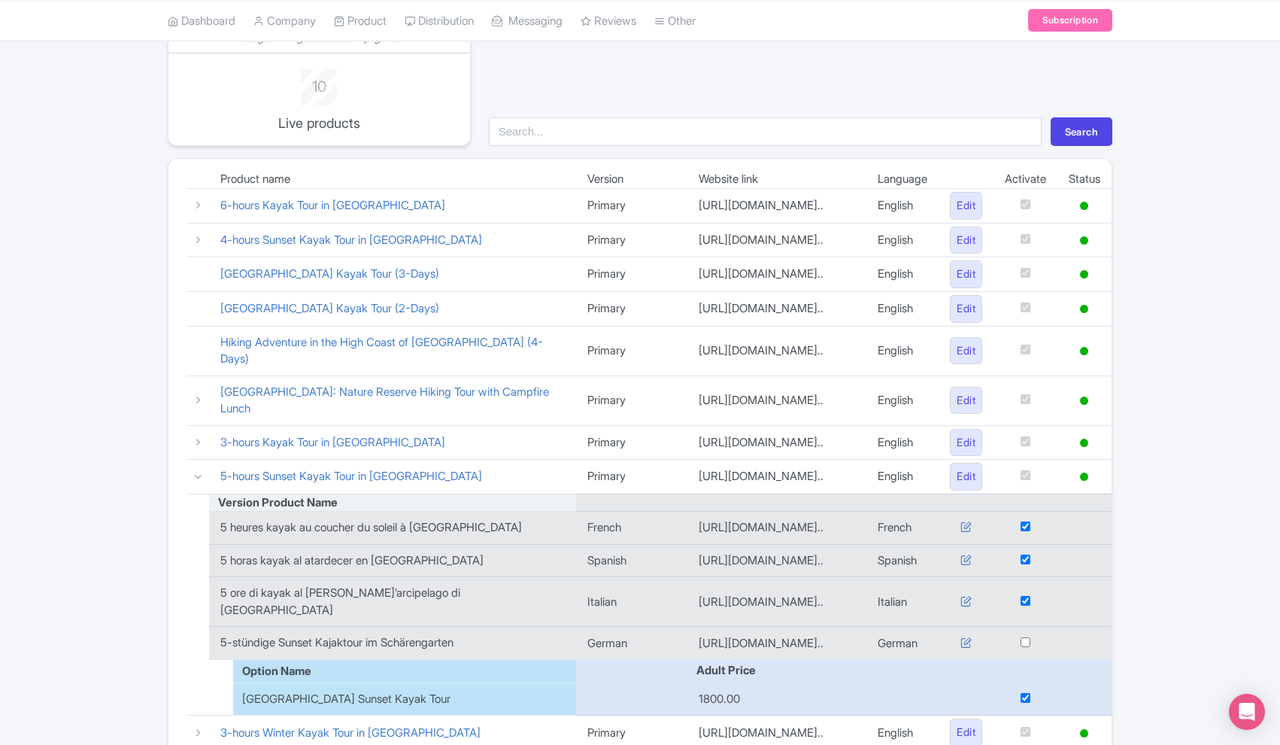
click at [1025, 647] on input "checkbox" at bounding box center [1026, 642] width 10 height 10
checkbox input "true"
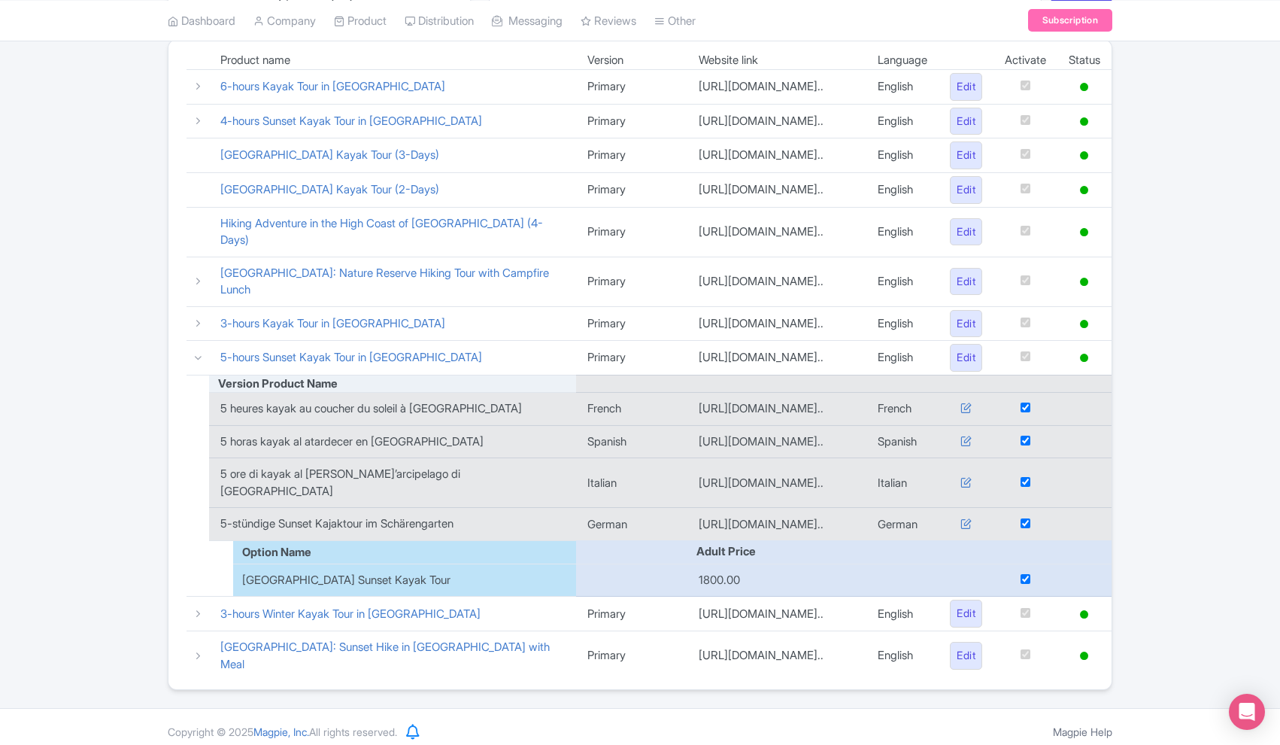
scroll to position [247, 0]
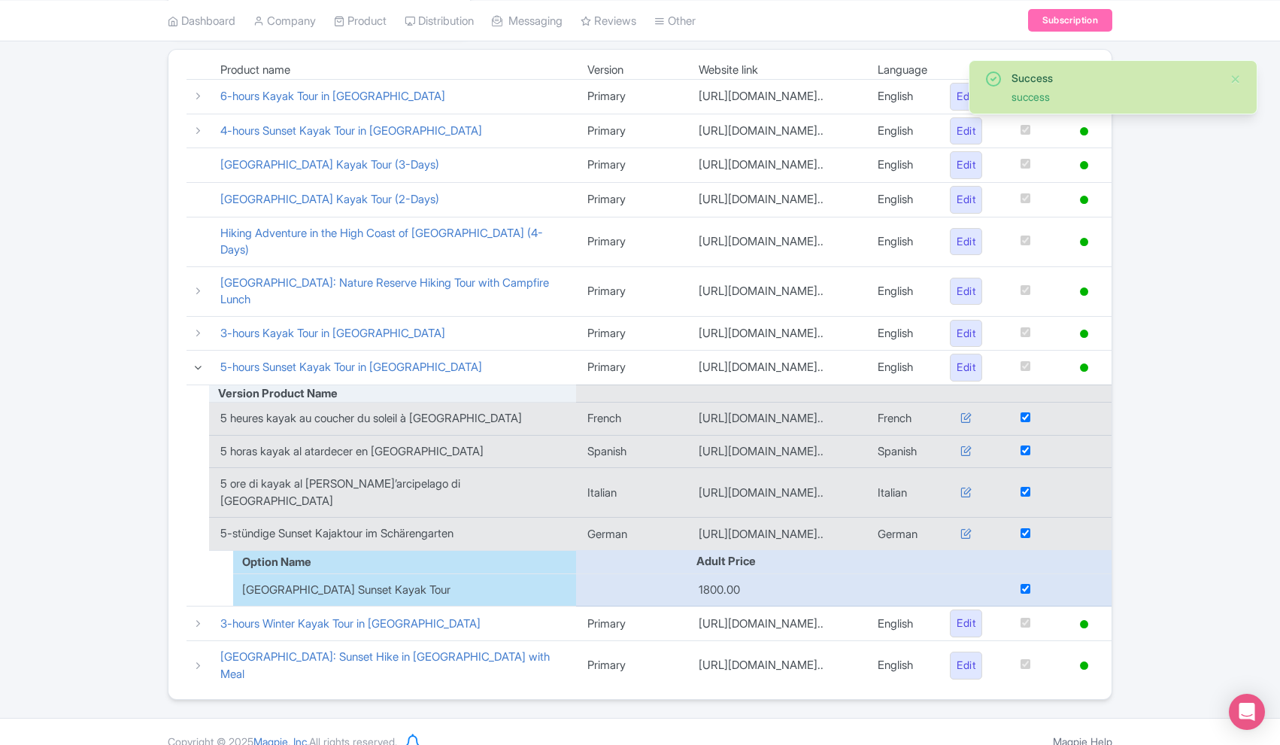
click at [197, 372] on icon at bounding box center [198, 367] width 11 height 11
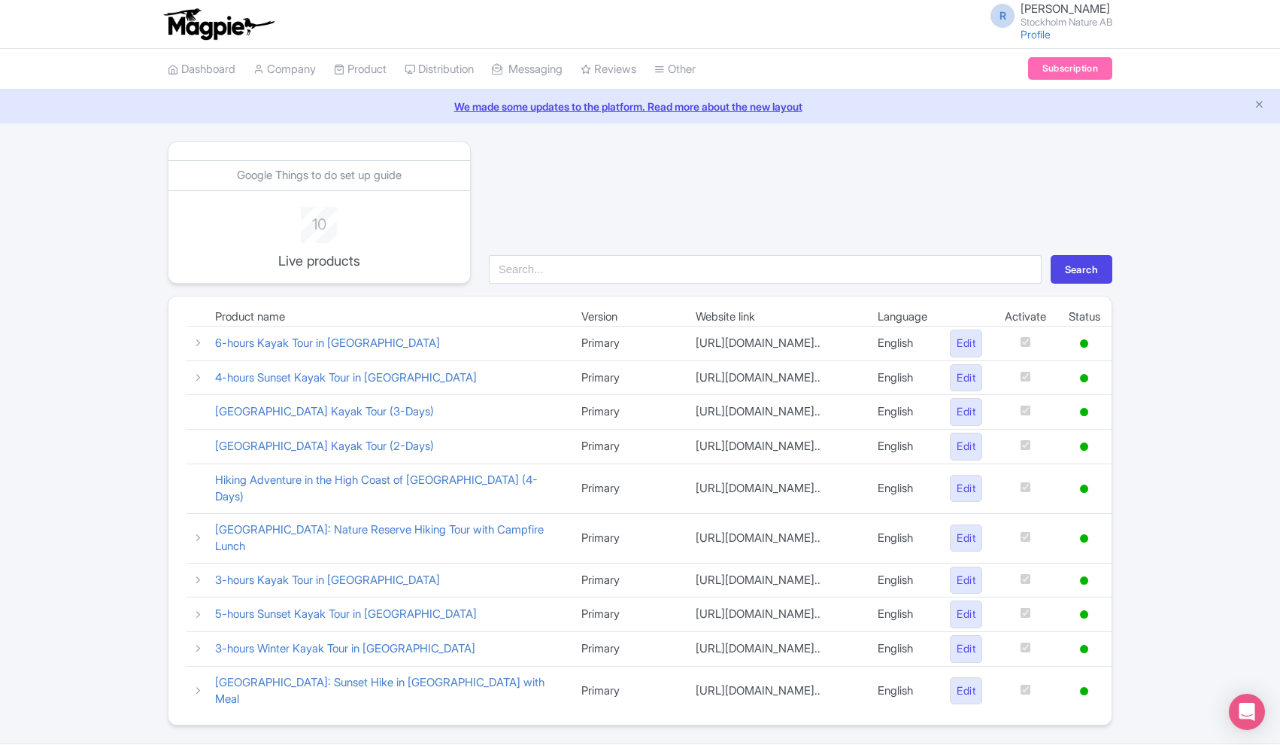
scroll to position [0, 0]
click at [368, 68] on link "Product" at bounding box center [360, 69] width 53 height 41
